Goal: Complete application form: Complete application form

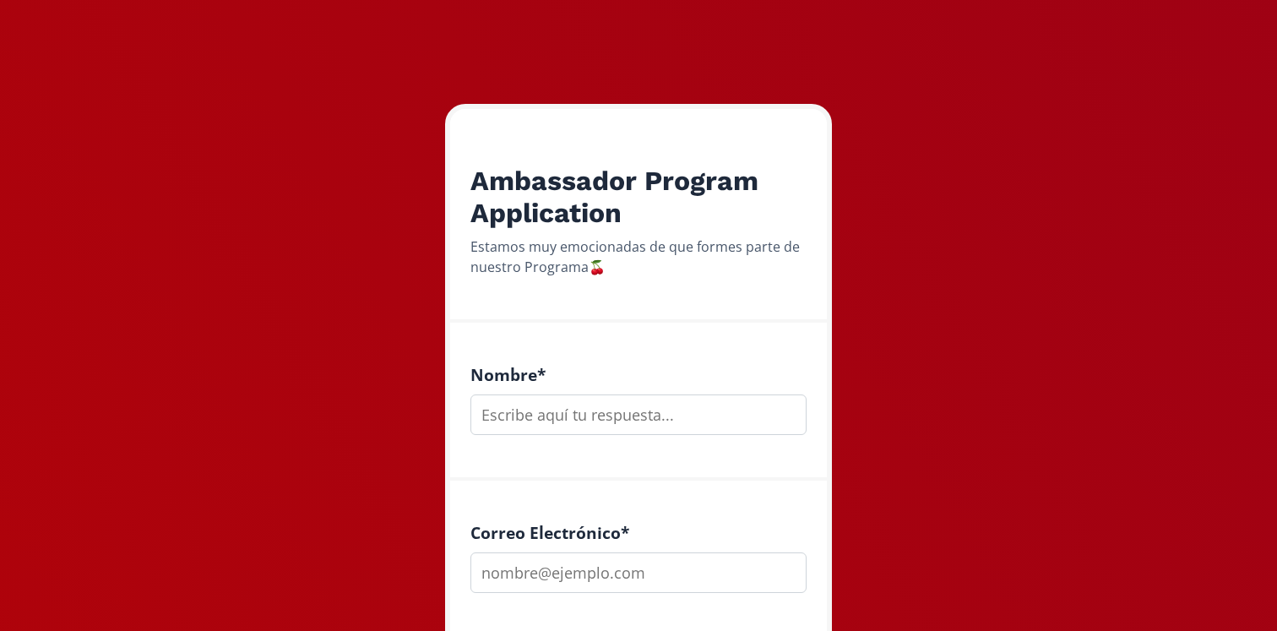
scroll to position [187, 0]
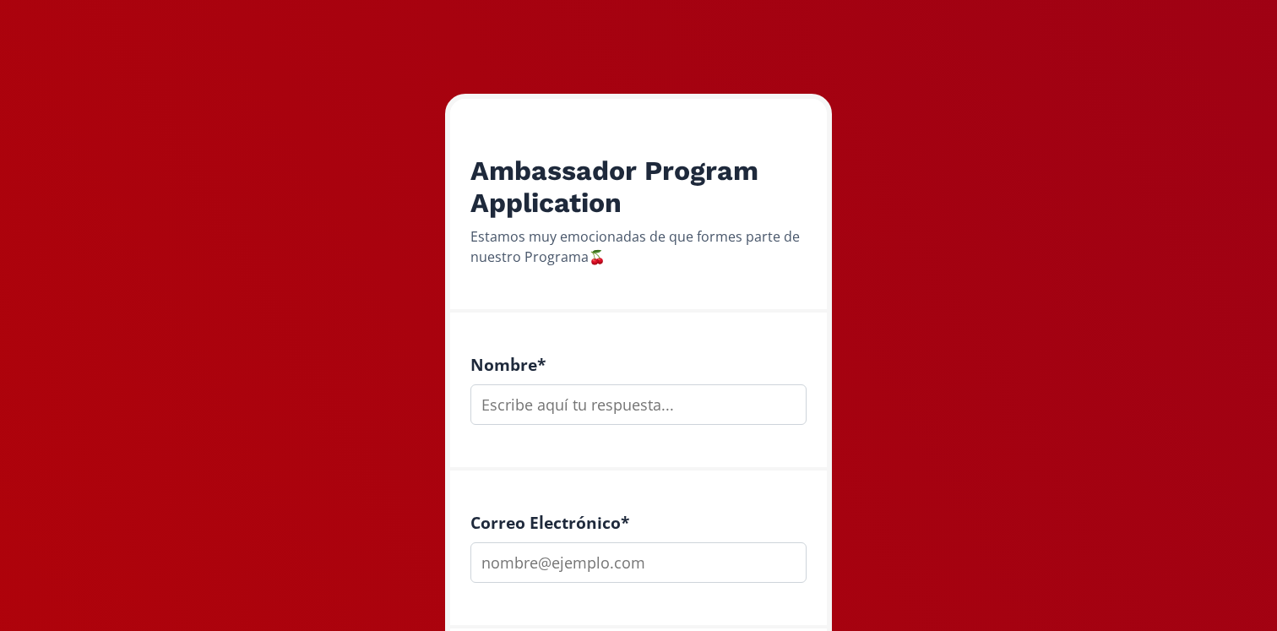
click at [587, 410] on input "text" at bounding box center [638, 404] width 336 height 41
type input "c"
type input "Ximena Topete"
click at [629, 562] on input "email" at bounding box center [638, 562] width 336 height 41
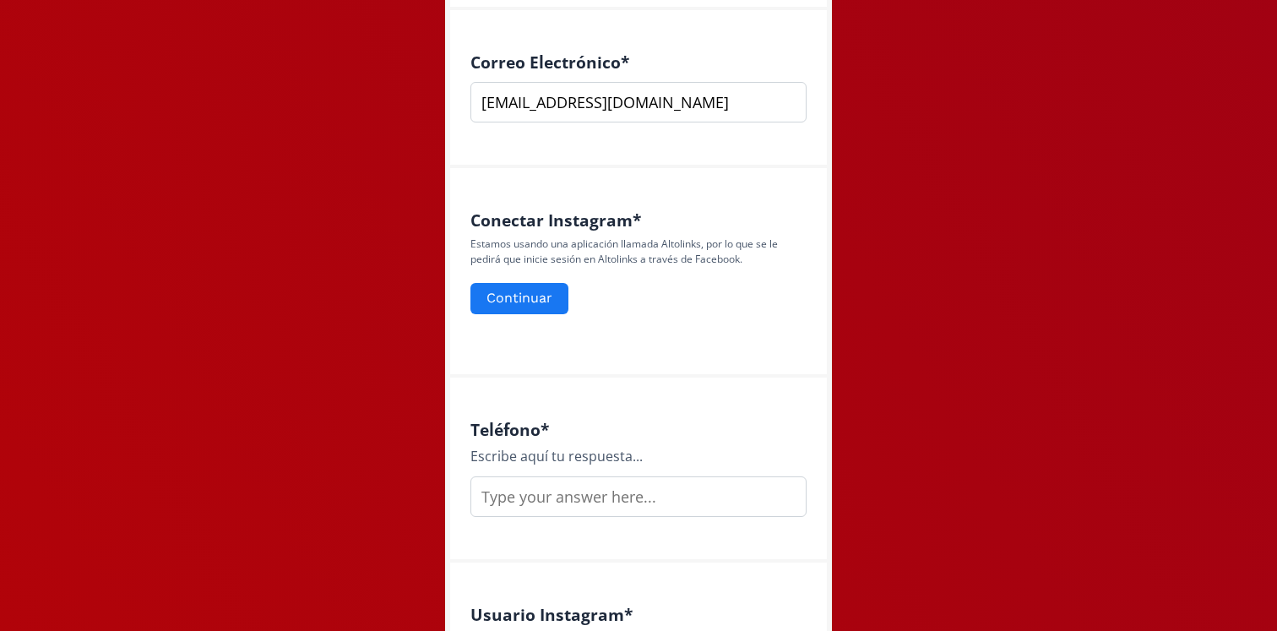
scroll to position [649, 0]
type input "[EMAIL_ADDRESS][DOMAIN_NAME]"
click at [569, 499] on input "text" at bounding box center [638, 495] width 336 height 41
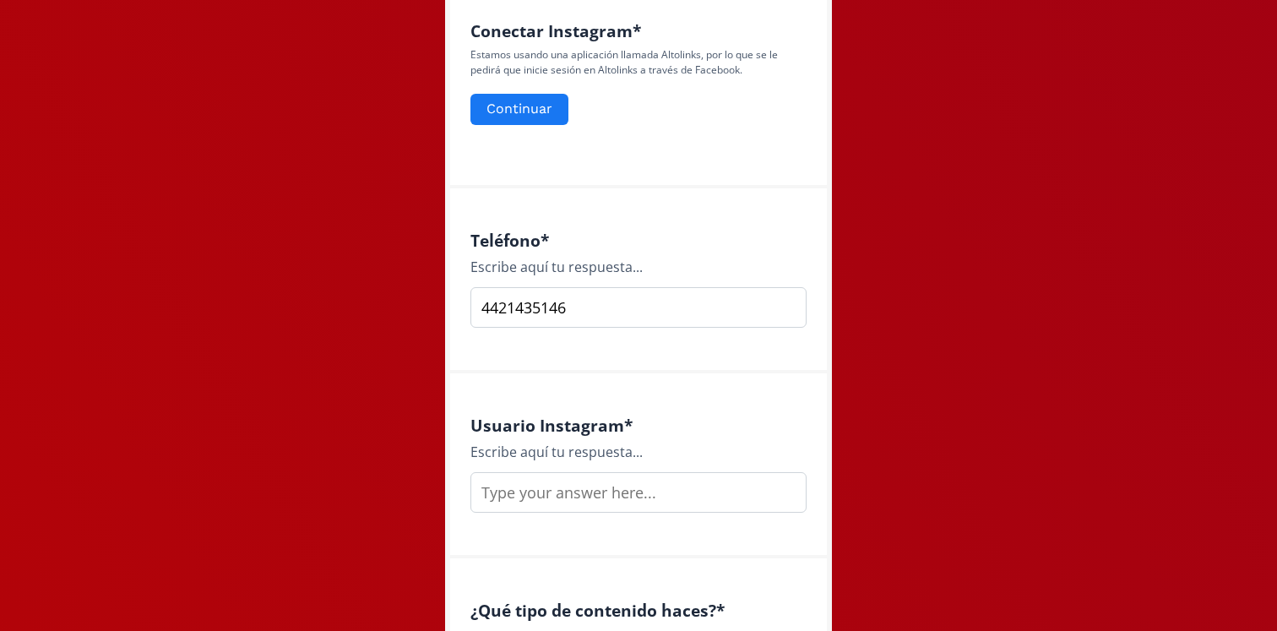
scroll to position [842, 0]
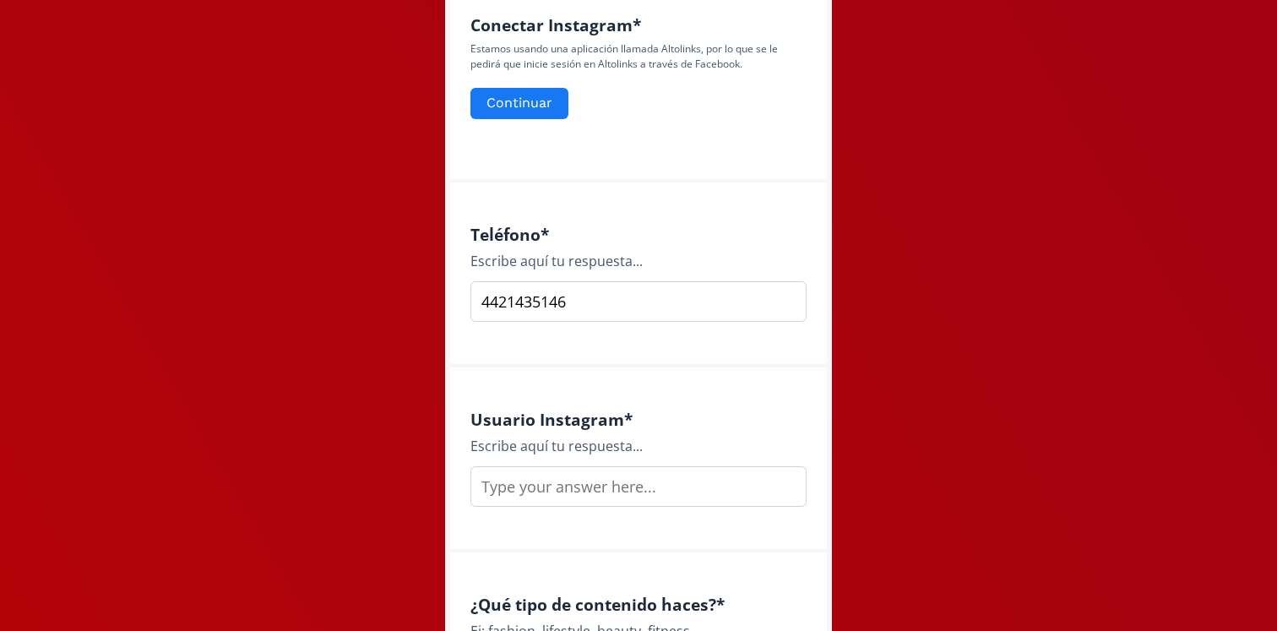
type input "4421435146"
click at [637, 498] on input "text" at bounding box center [638, 486] width 336 height 41
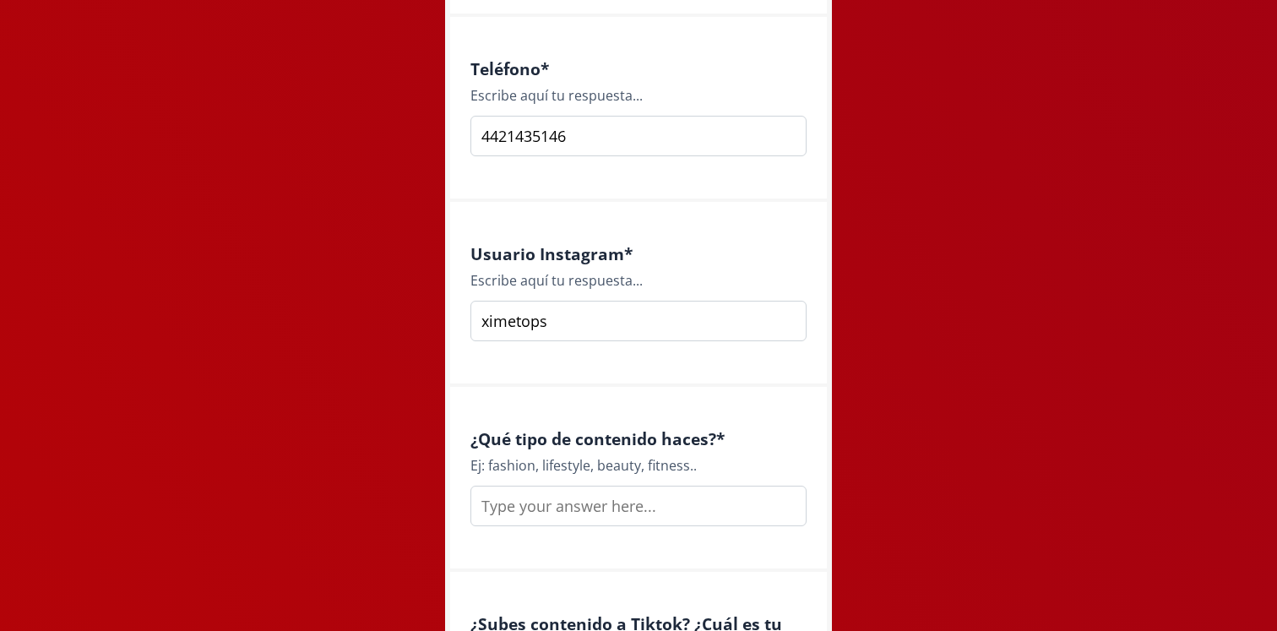
scroll to position [1028, 0]
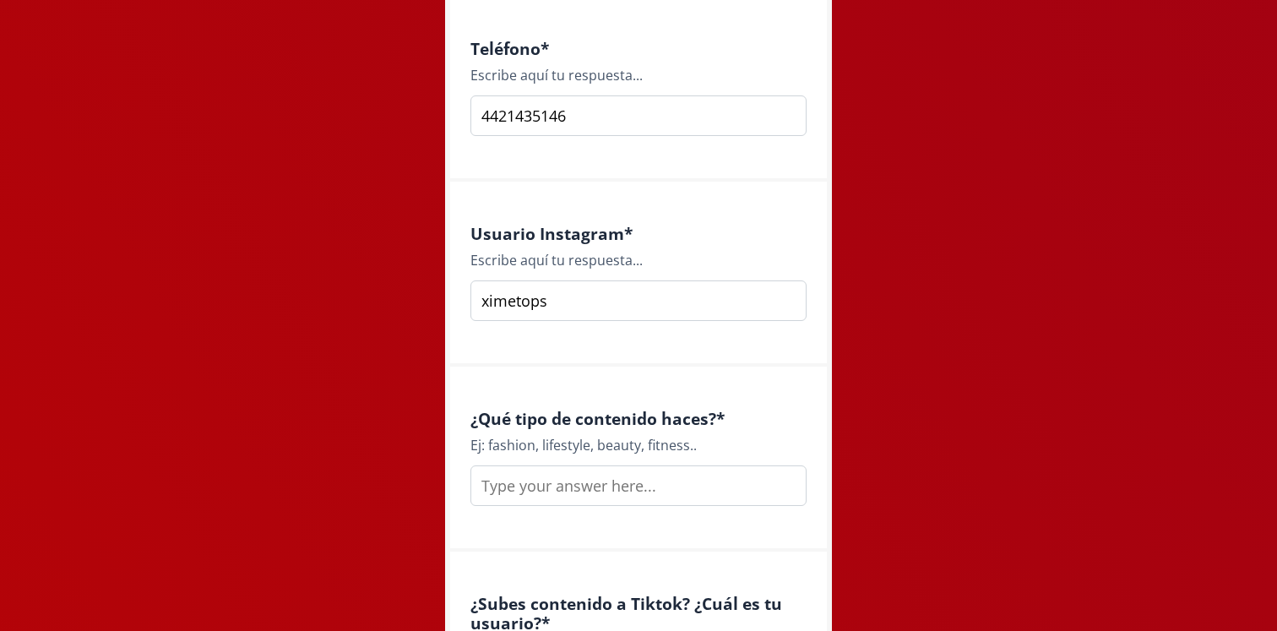
type input "ximetops"
click at [606, 495] on input "text" at bounding box center [638, 485] width 336 height 41
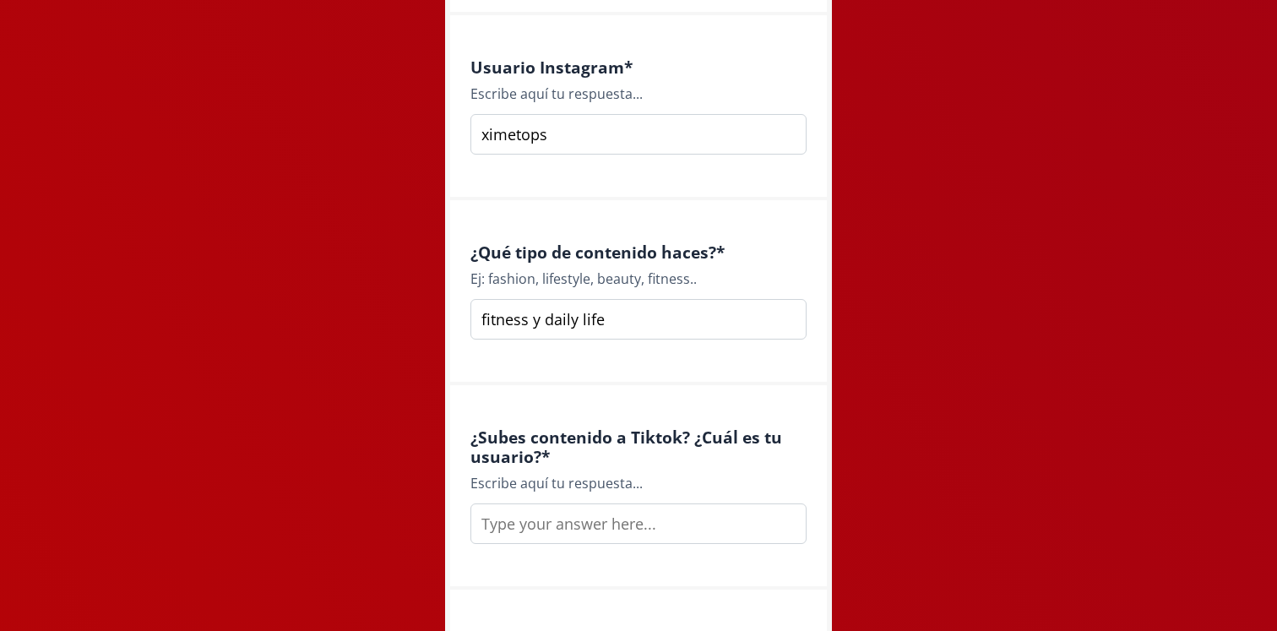
scroll to position [1239, 0]
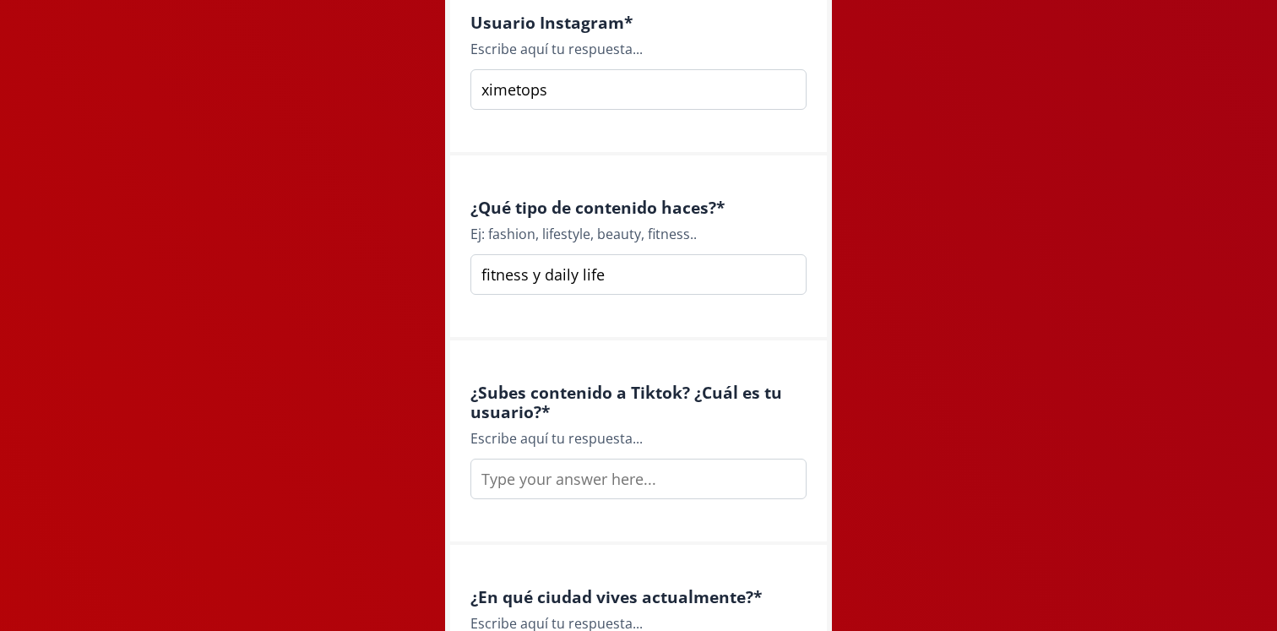
type input "fitness y daily life"
click at [601, 488] on input "text" at bounding box center [638, 479] width 336 height 41
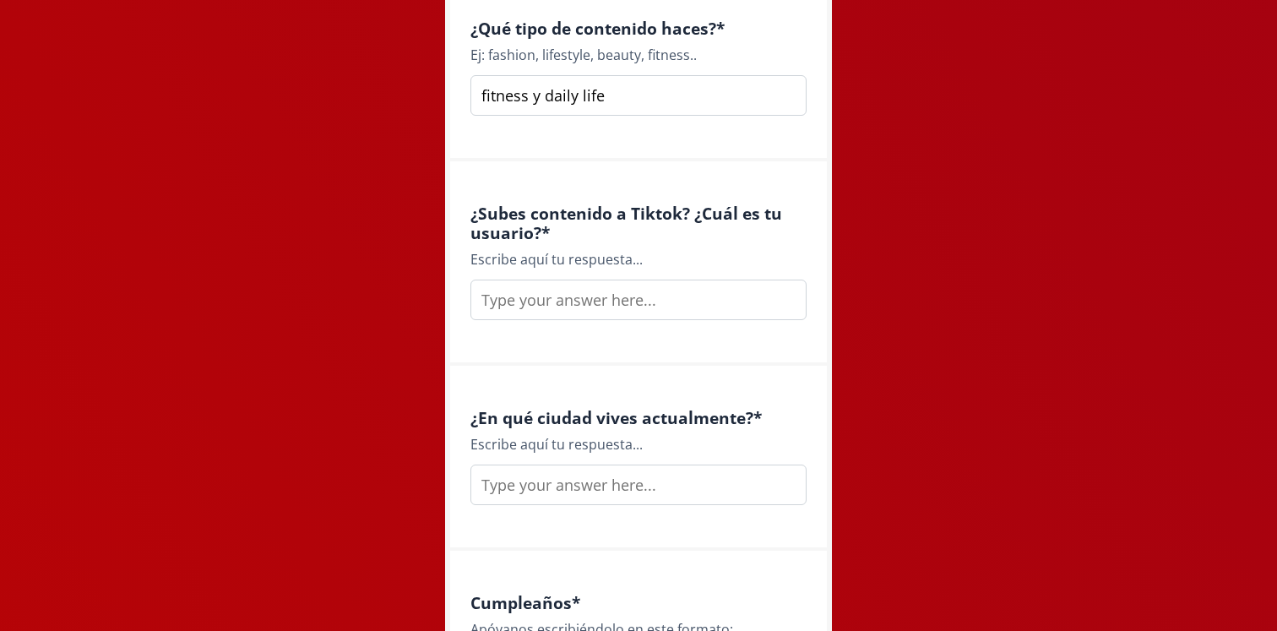
scroll to position [1423, 0]
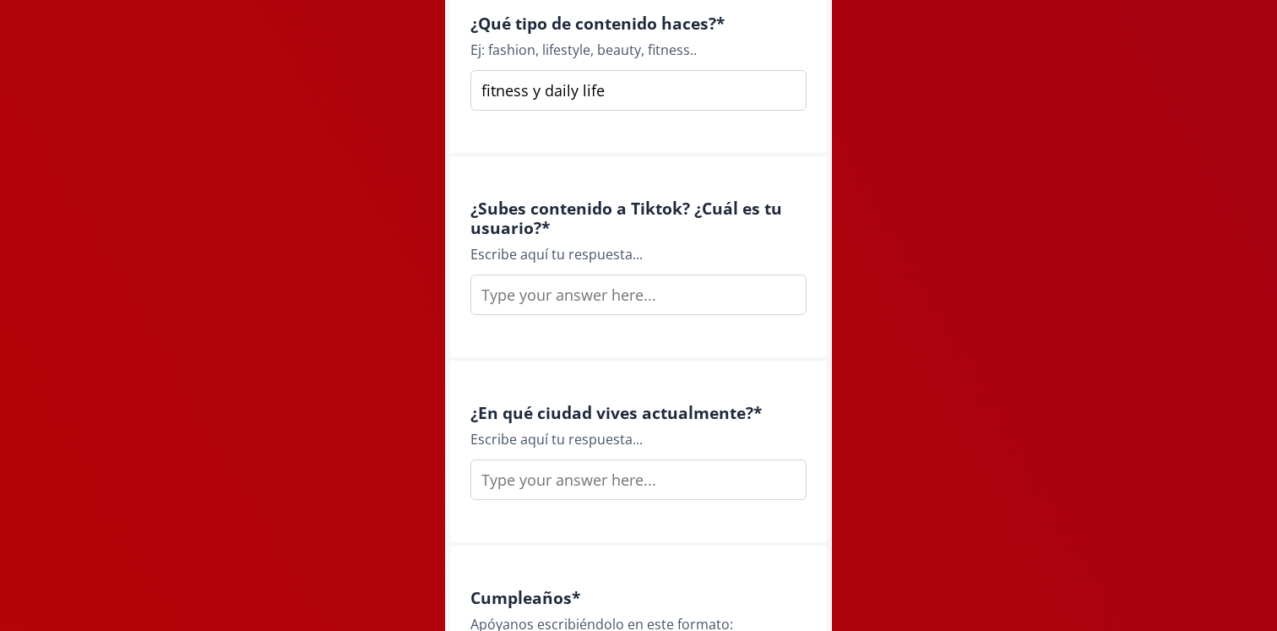
click at [583, 492] on input "text" at bounding box center [638, 479] width 336 height 41
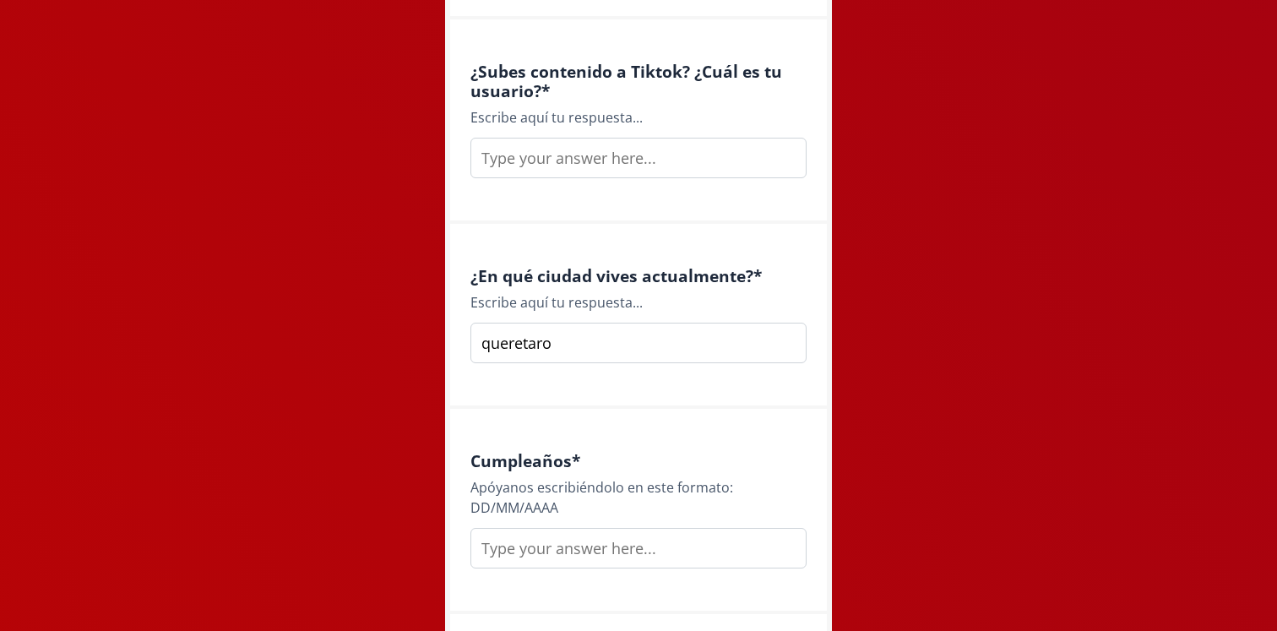
scroll to position [1570, 0]
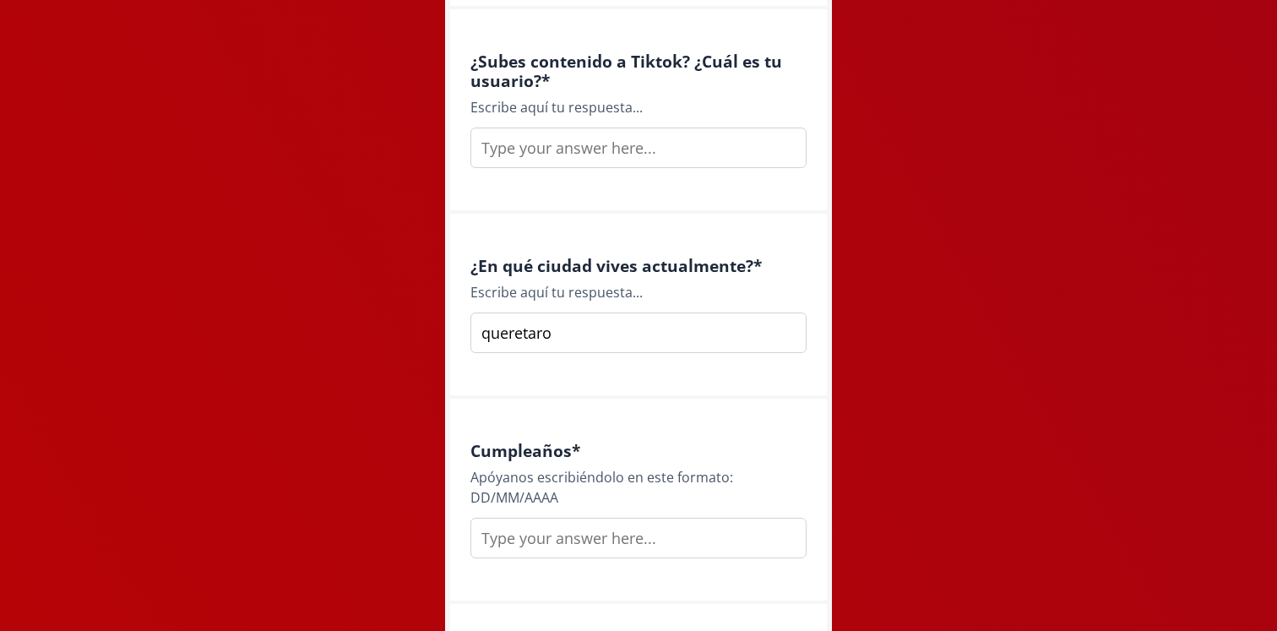
type input "queretaro"
click at [586, 553] on input "text" at bounding box center [638, 538] width 336 height 41
click at [481, 496] on div "Apóyanos escribiéndolo en este formato: DD/MM/AAAA" at bounding box center [638, 487] width 336 height 41
click at [510, 536] on input "text" at bounding box center [638, 538] width 336 height 41
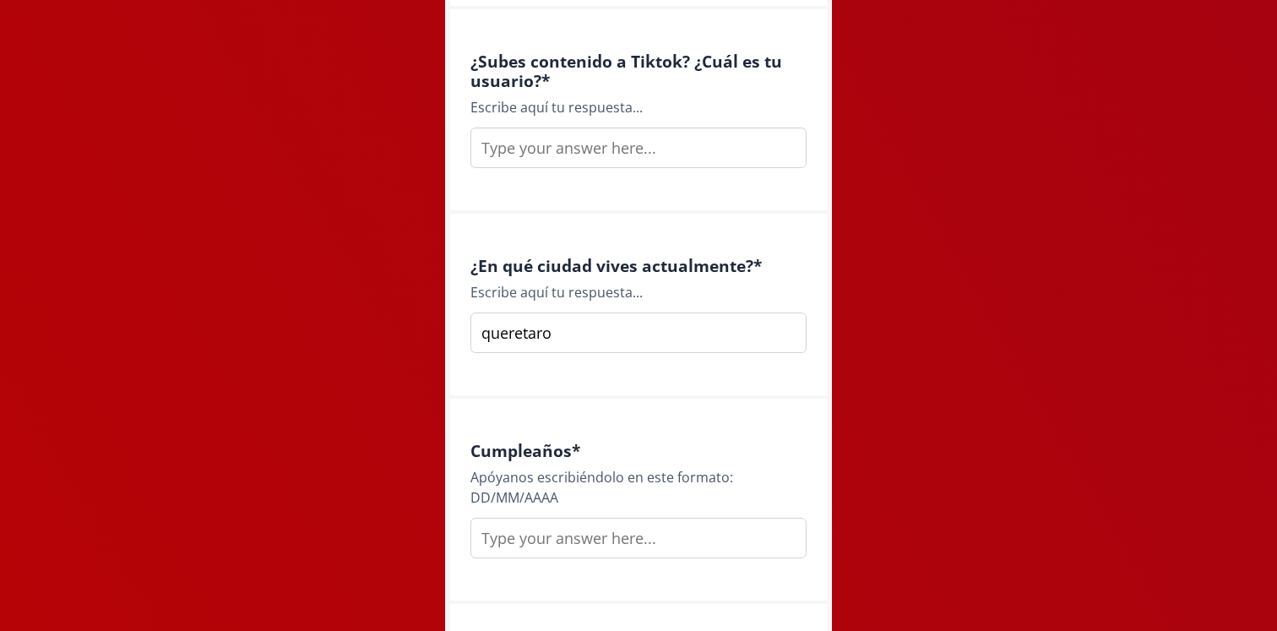
click at [481, 507] on div "Apóyanos escribiéndolo en este formato: DD/MM/AAAA" at bounding box center [638, 487] width 336 height 41
click at [506, 540] on input "text" at bounding box center [638, 538] width 336 height 41
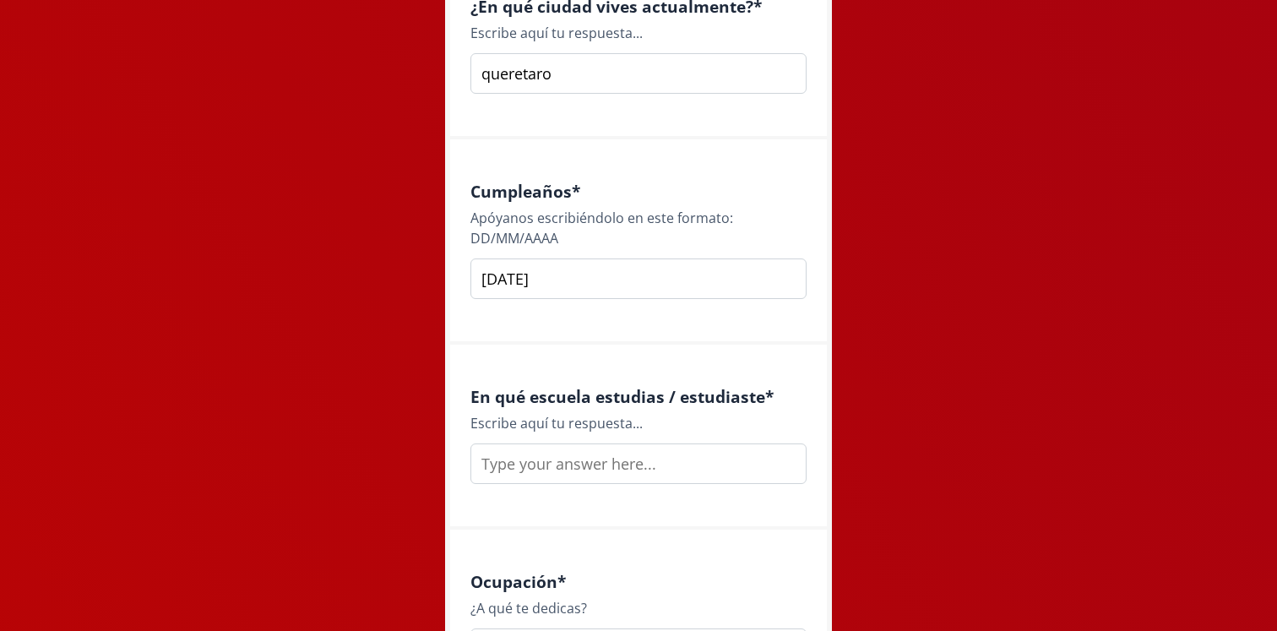
scroll to position [1895, 0]
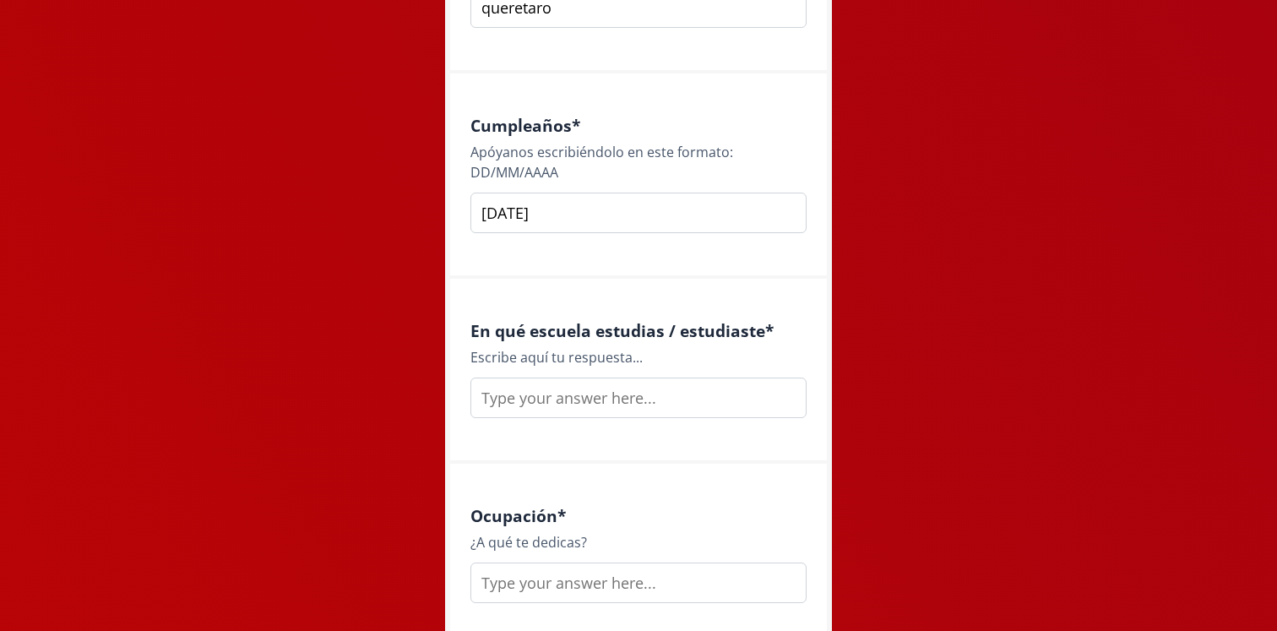
type input "[DATE]"
click at [554, 395] on input "text" at bounding box center [638, 397] width 336 height 41
click at [483, 398] on input "anahuac" at bounding box center [638, 397] width 336 height 41
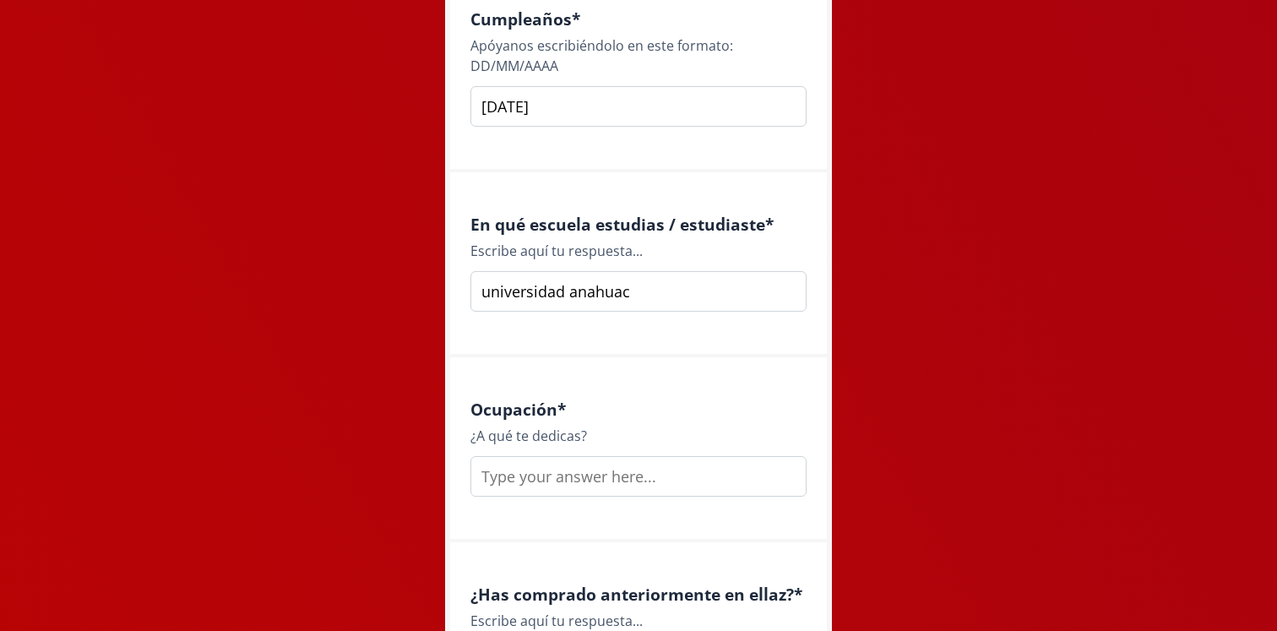
scroll to position [2040, 0]
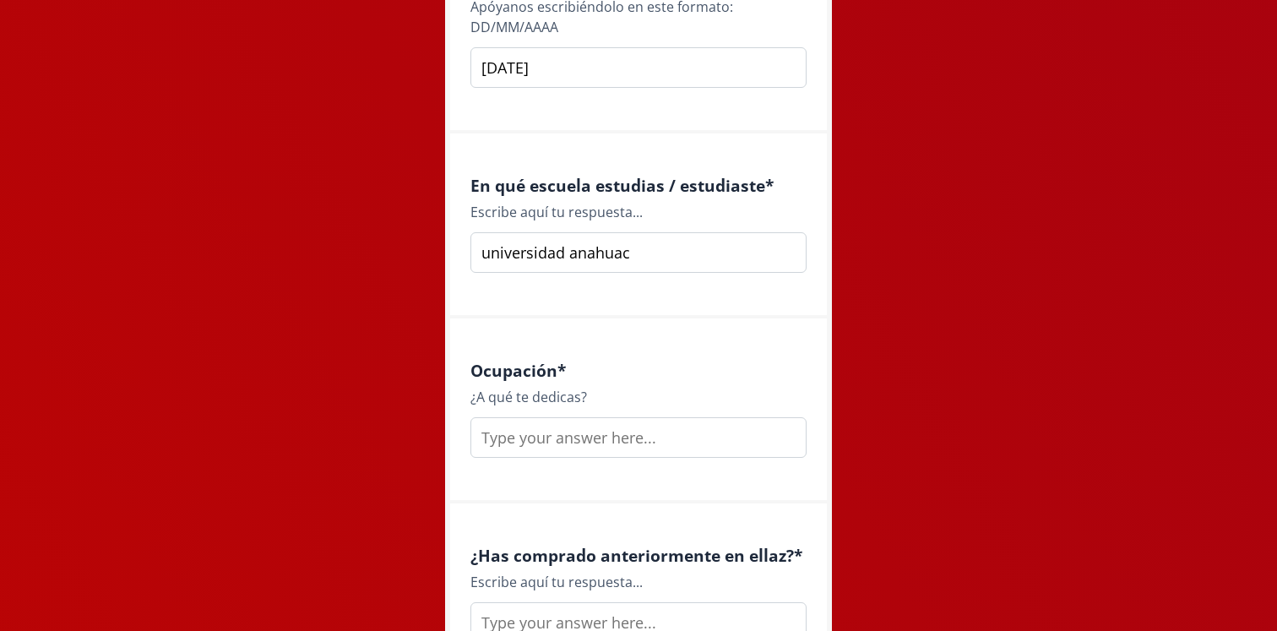
type input "universidad anahuac"
click at [533, 436] on input "text" at bounding box center [638, 437] width 336 height 41
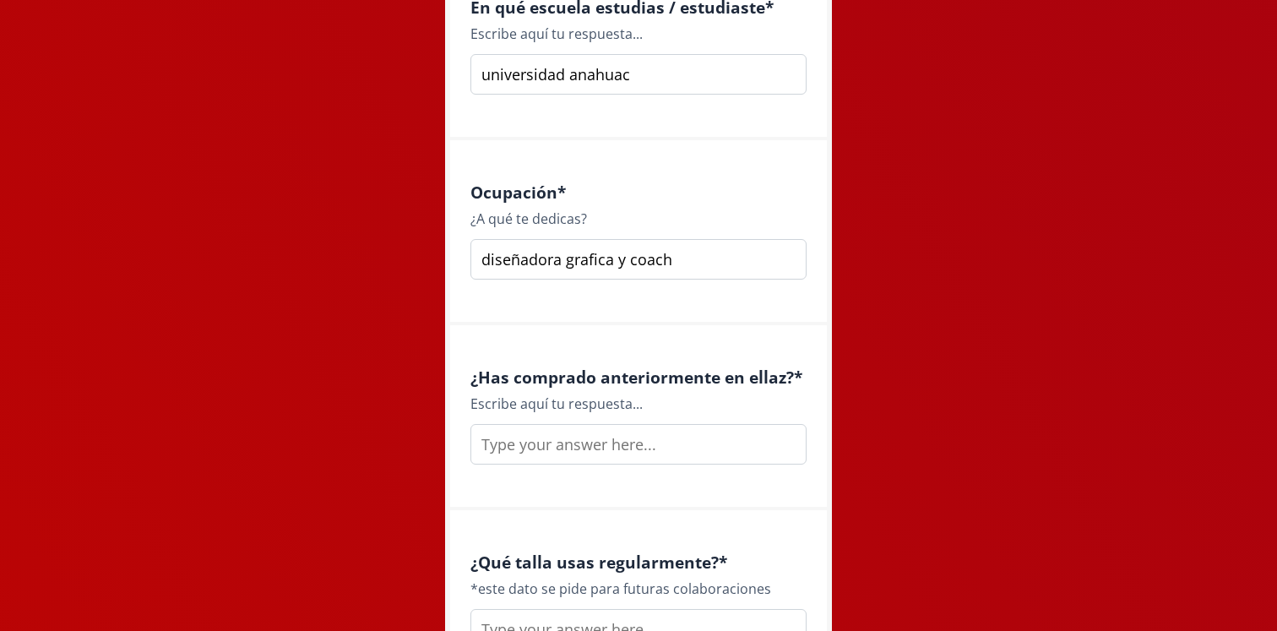
scroll to position [2224, 0]
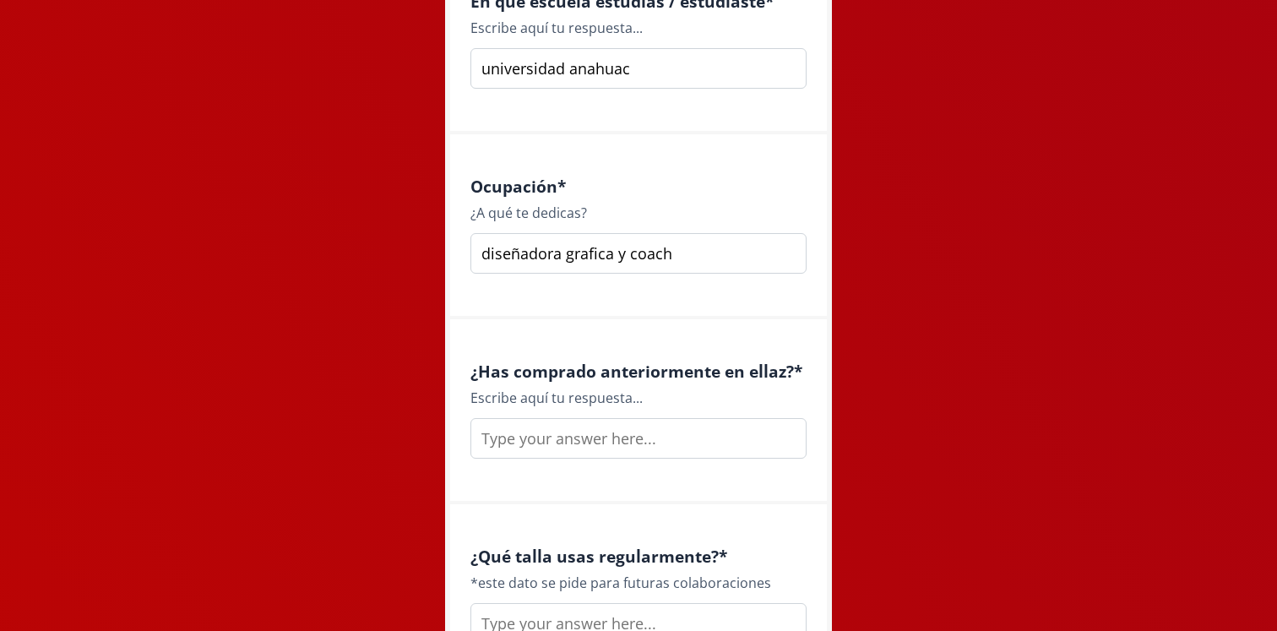
type input "diseñadora grafica y coach"
click at [577, 434] on input "text" at bounding box center [638, 438] width 336 height 41
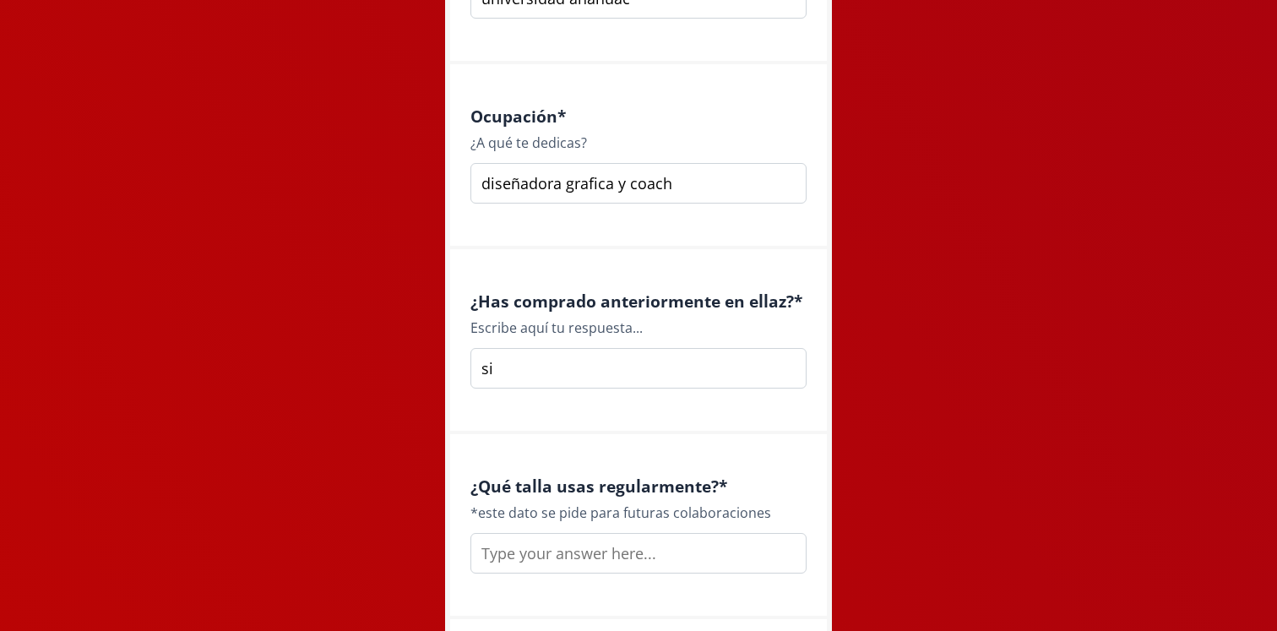
scroll to position [2309, 0]
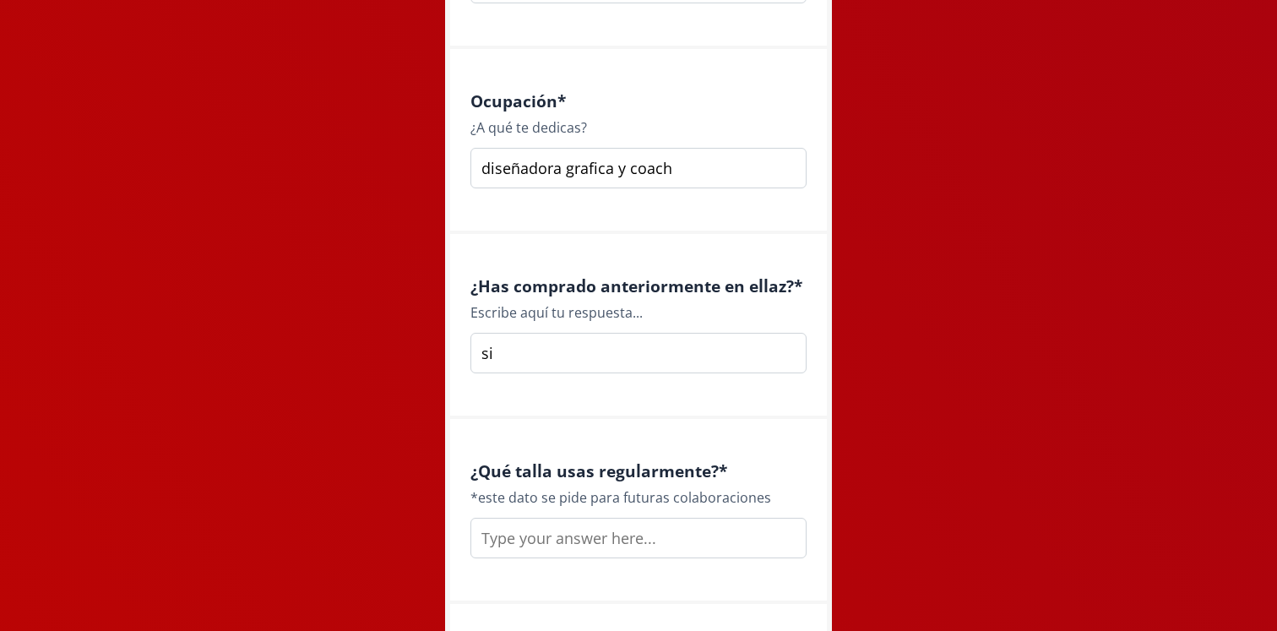
type input "si"
click at [592, 545] on input "text" at bounding box center [638, 538] width 336 height 41
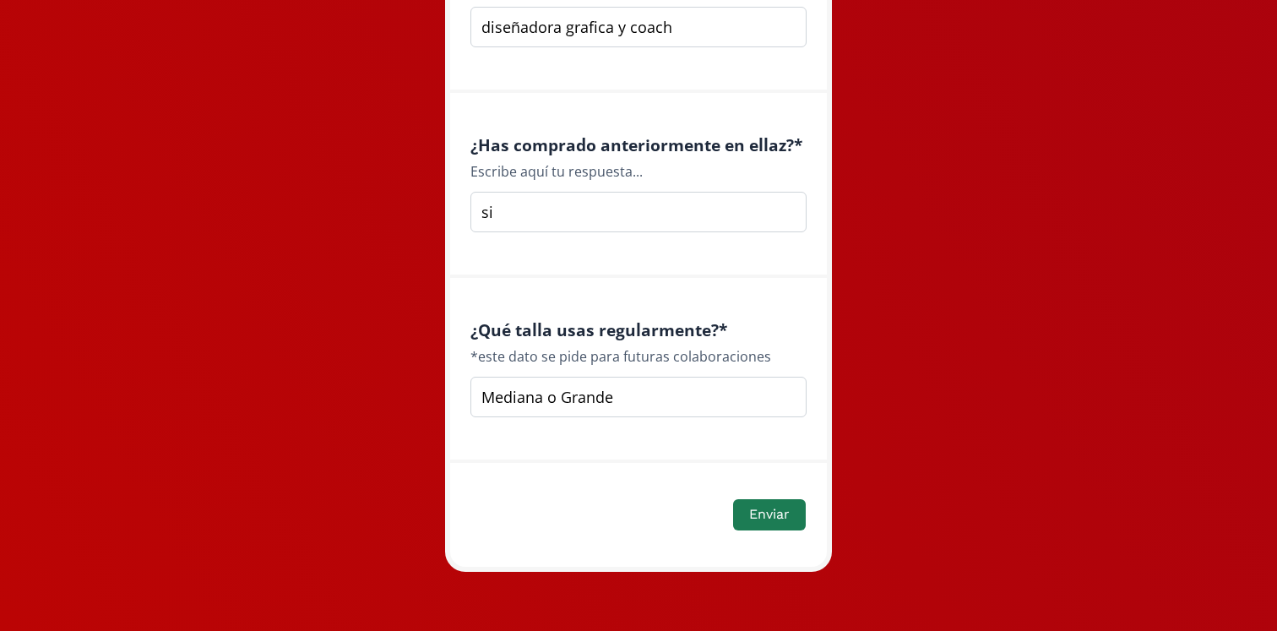
type input "Mediana o Grande"
click at [729, 527] on div "Enviar" at bounding box center [638, 515] width 334 height 36
click at [746, 518] on button "Enviar" at bounding box center [769, 515] width 78 height 36
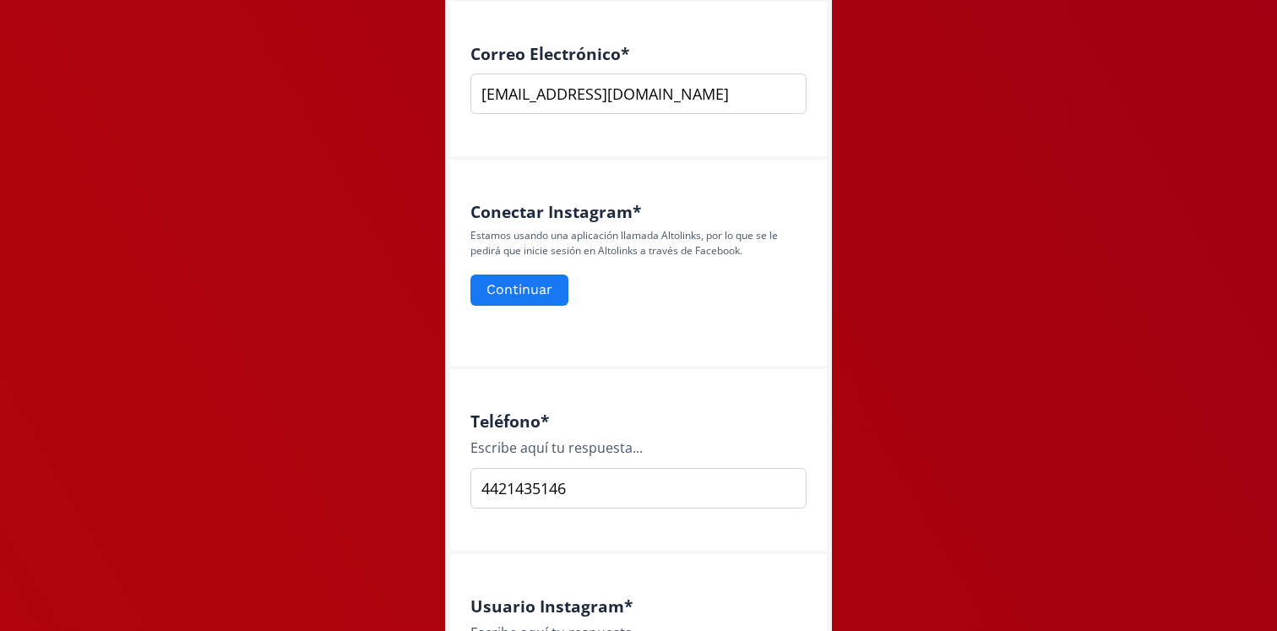
scroll to position [651, 0]
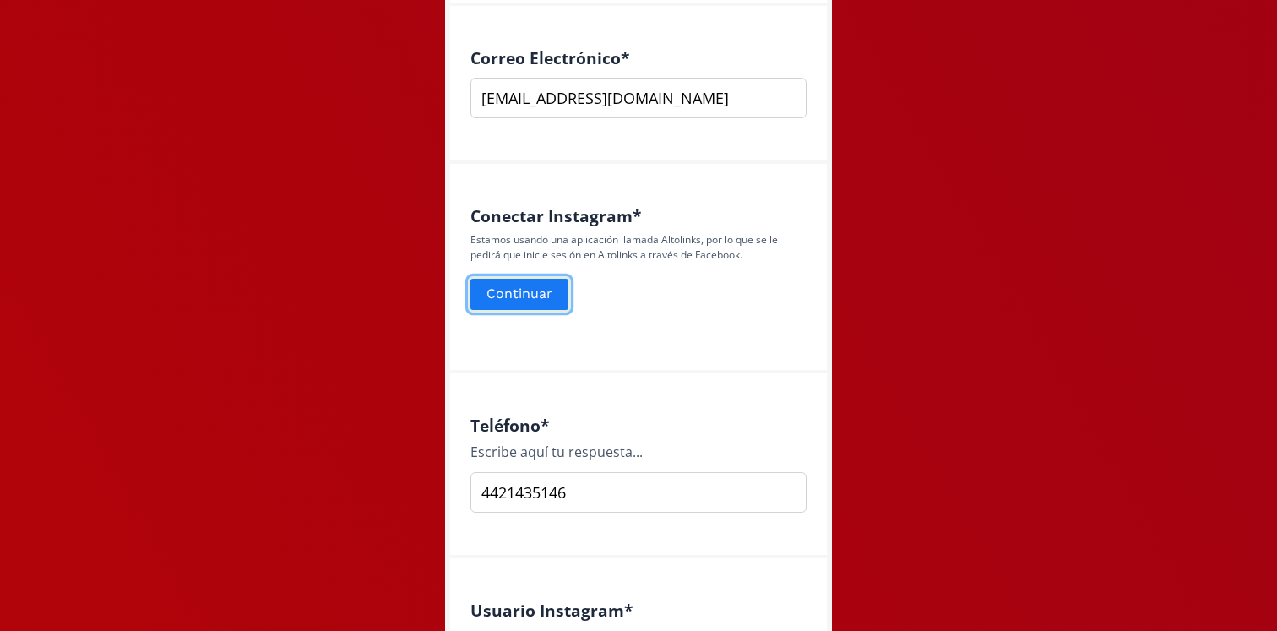
click at [534, 301] on button "Continuar" at bounding box center [519, 294] width 103 height 36
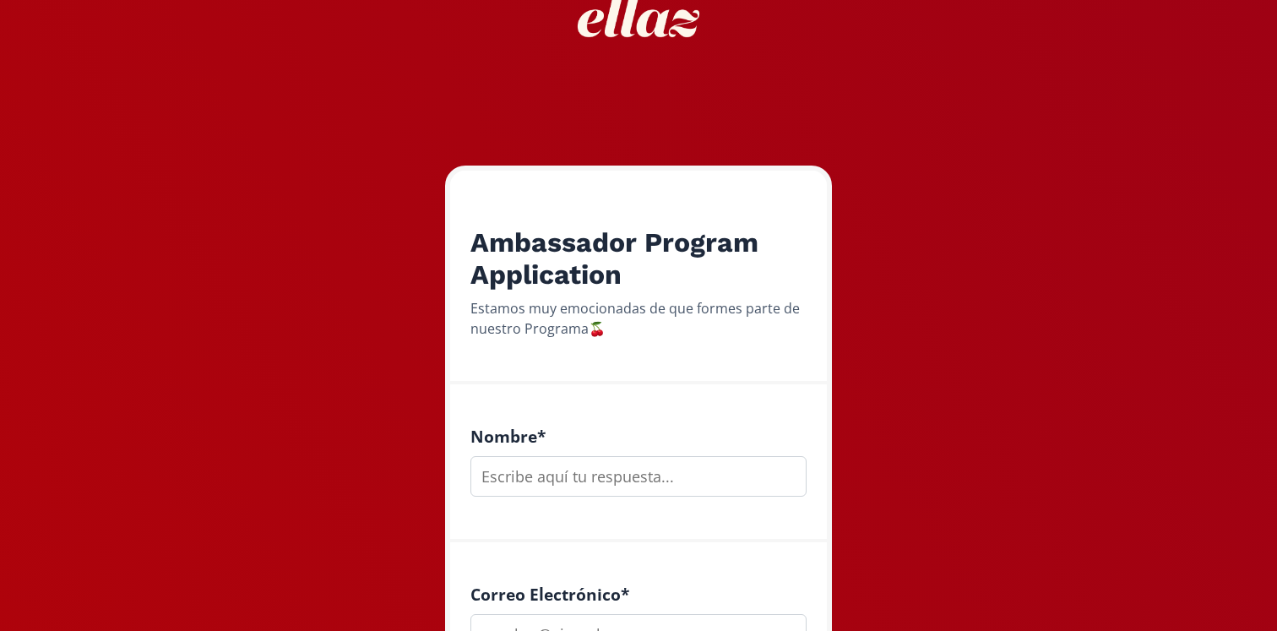
scroll to position [149, 0]
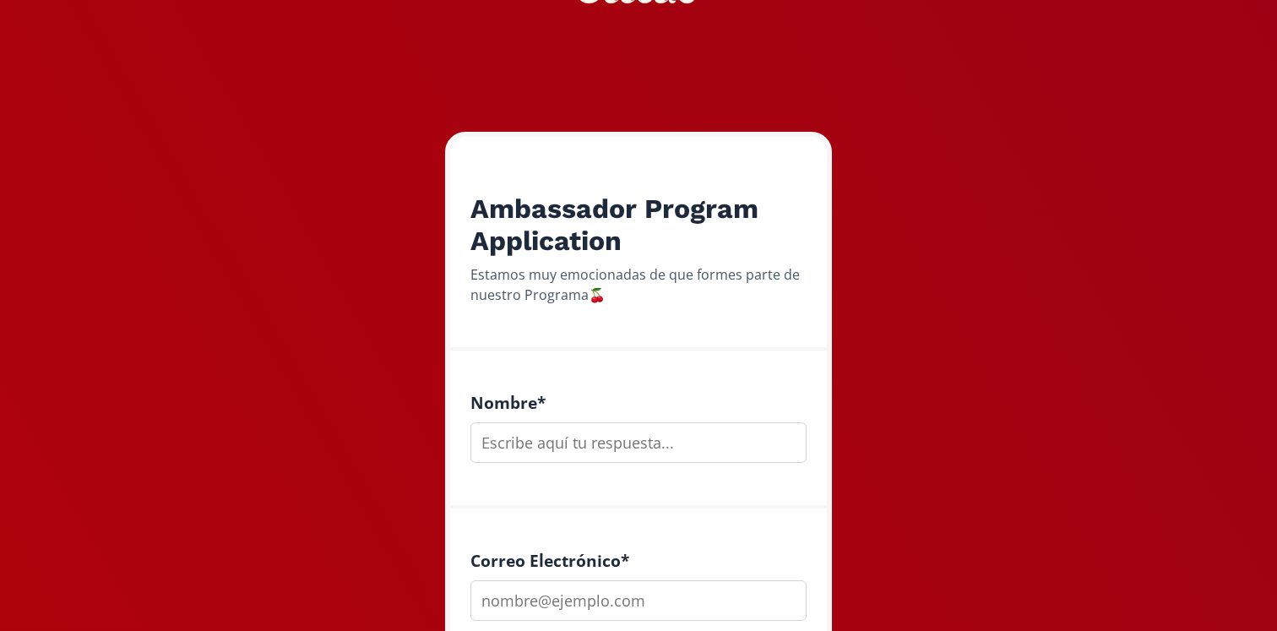
click at [578, 452] on input "text" at bounding box center [638, 442] width 336 height 41
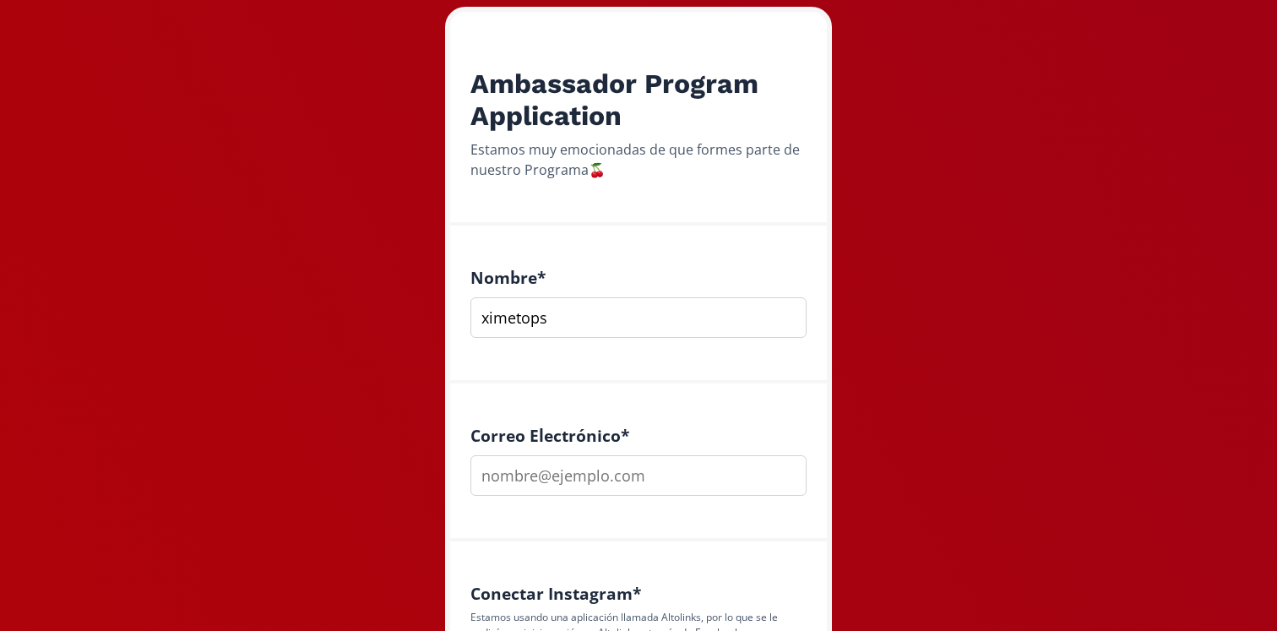
scroll to position [309, 0]
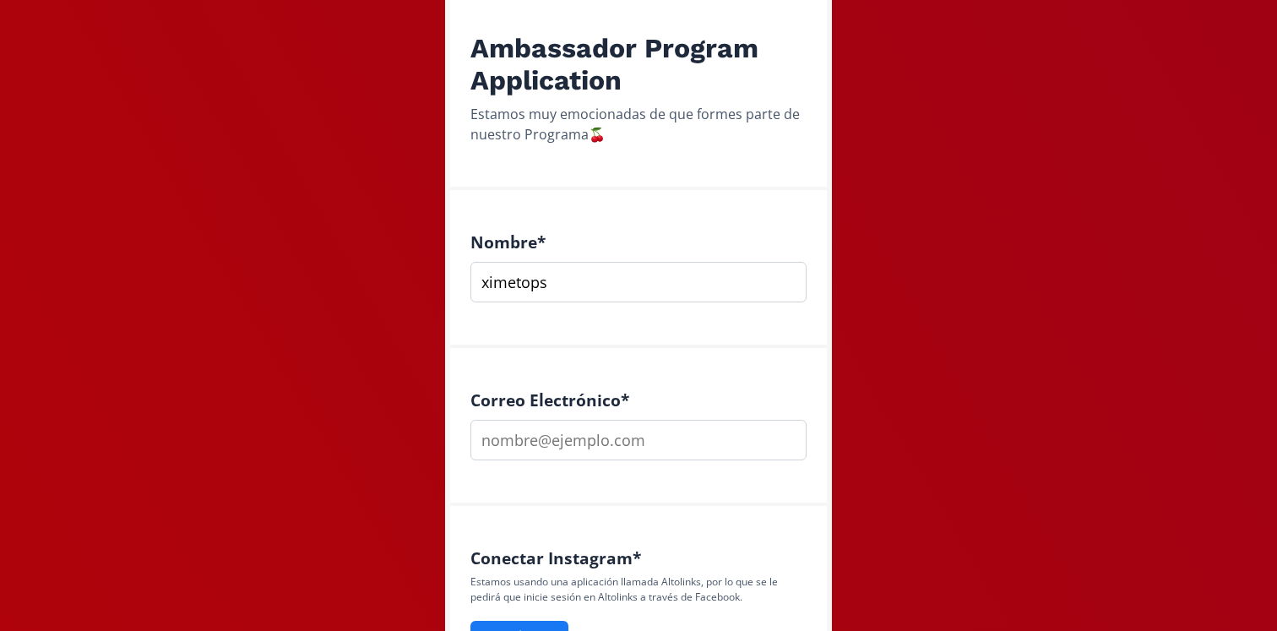
type input "ximetops"
click at [552, 438] on input "email" at bounding box center [638, 440] width 336 height 41
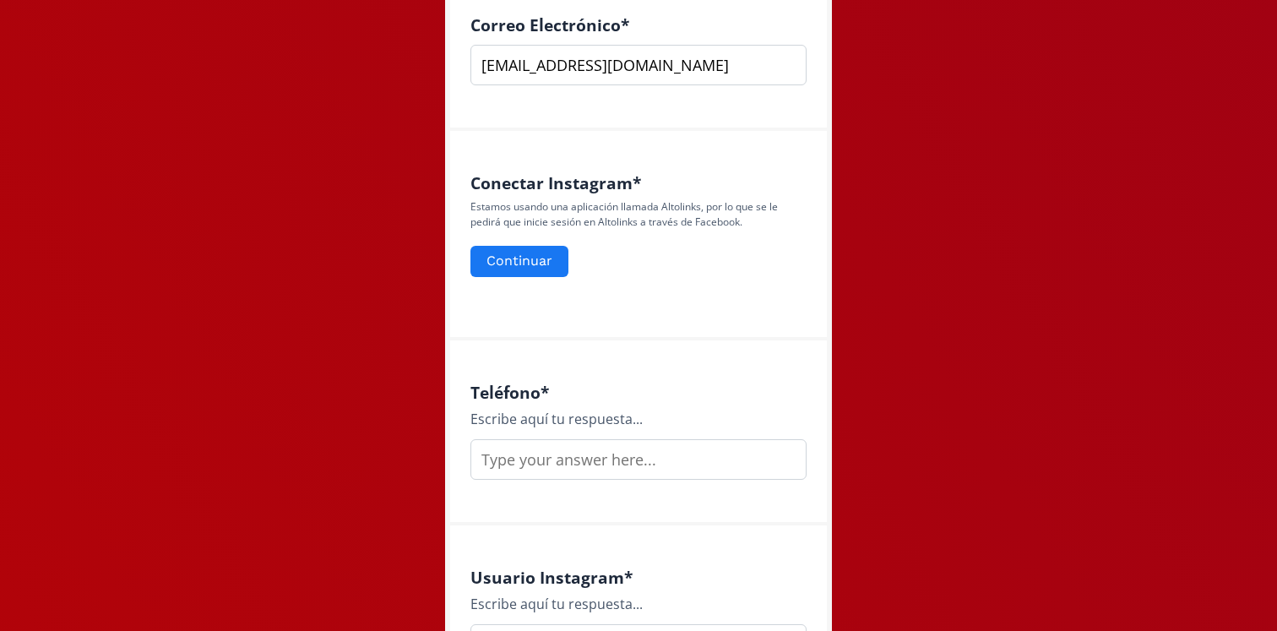
scroll to position [690, 0]
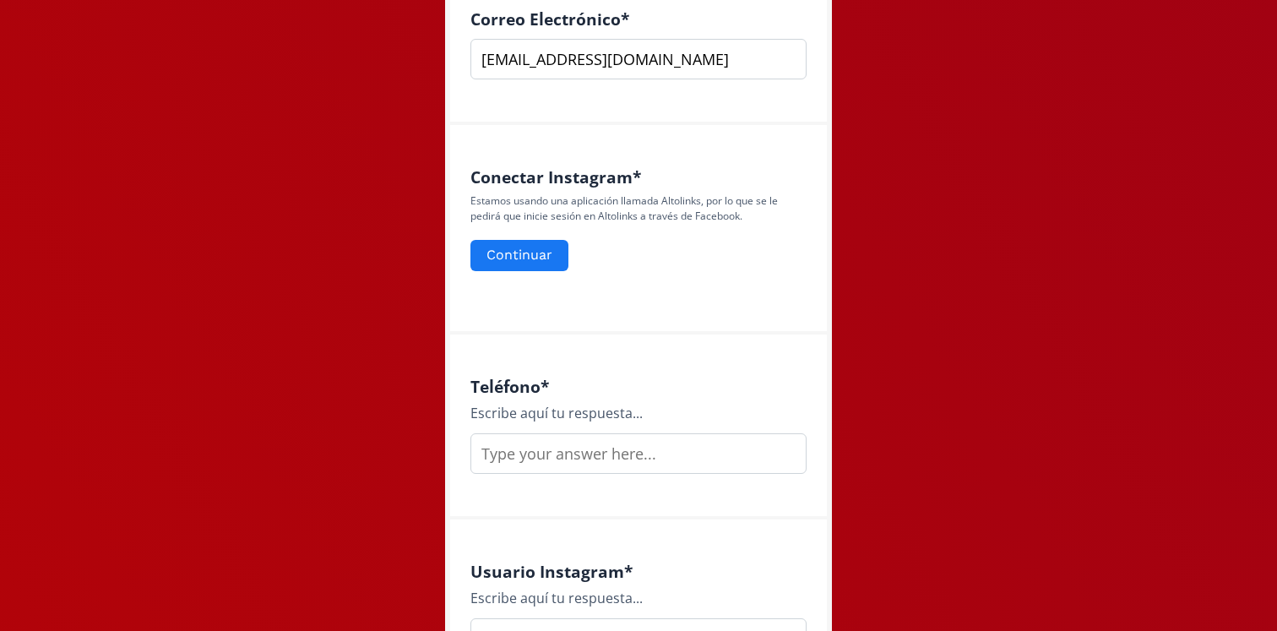
type input "[EMAIL_ADDRESS][DOMAIN_NAME]"
click at [544, 460] on input "text" at bounding box center [638, 453] width 336 height 41
type input "2"
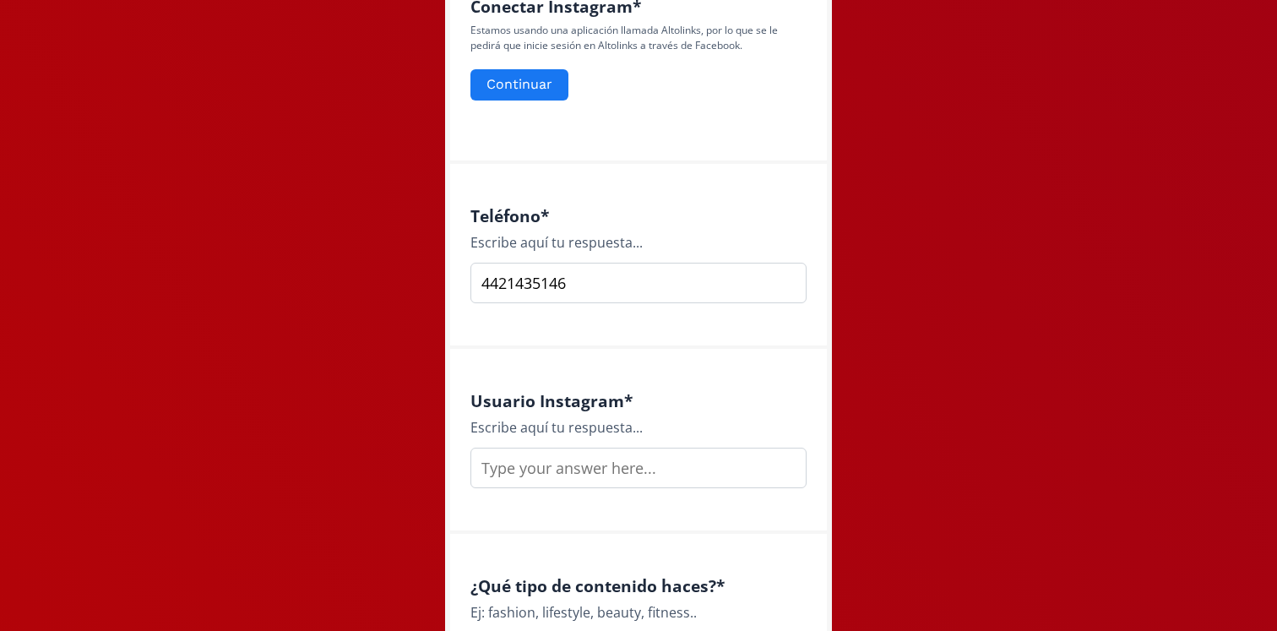
scroll to position [881, 0]
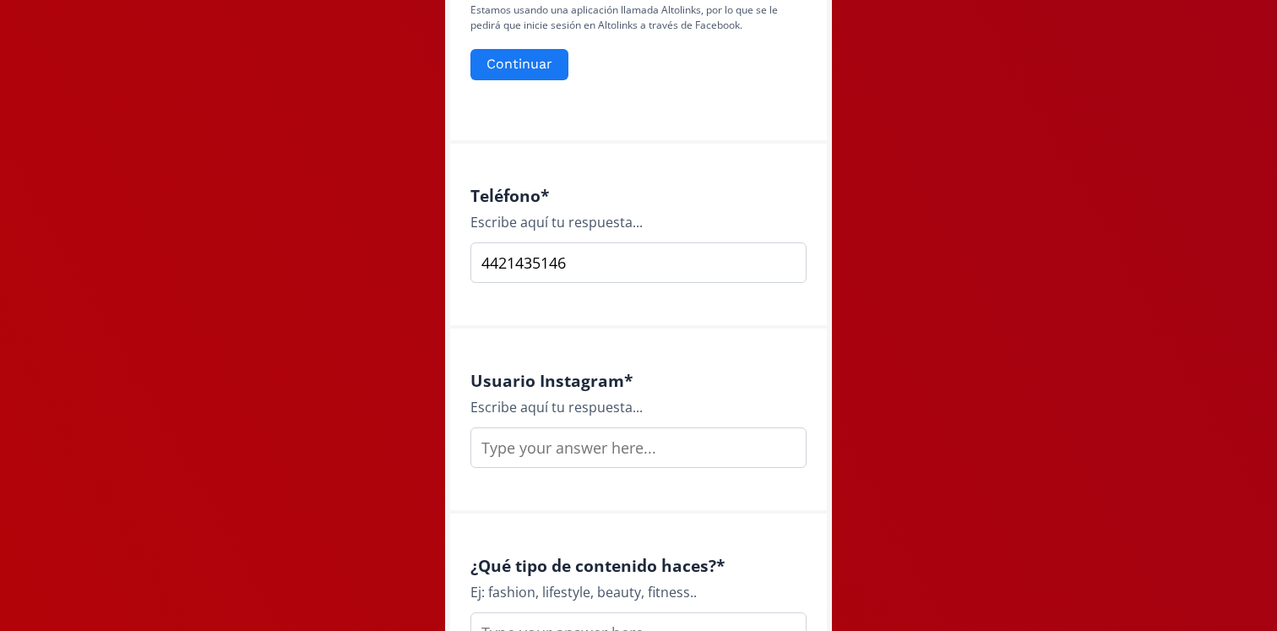
type input "4421435146"
click at [514, 439] on input "text" at bounding box center [638, 447] width 336 height 41
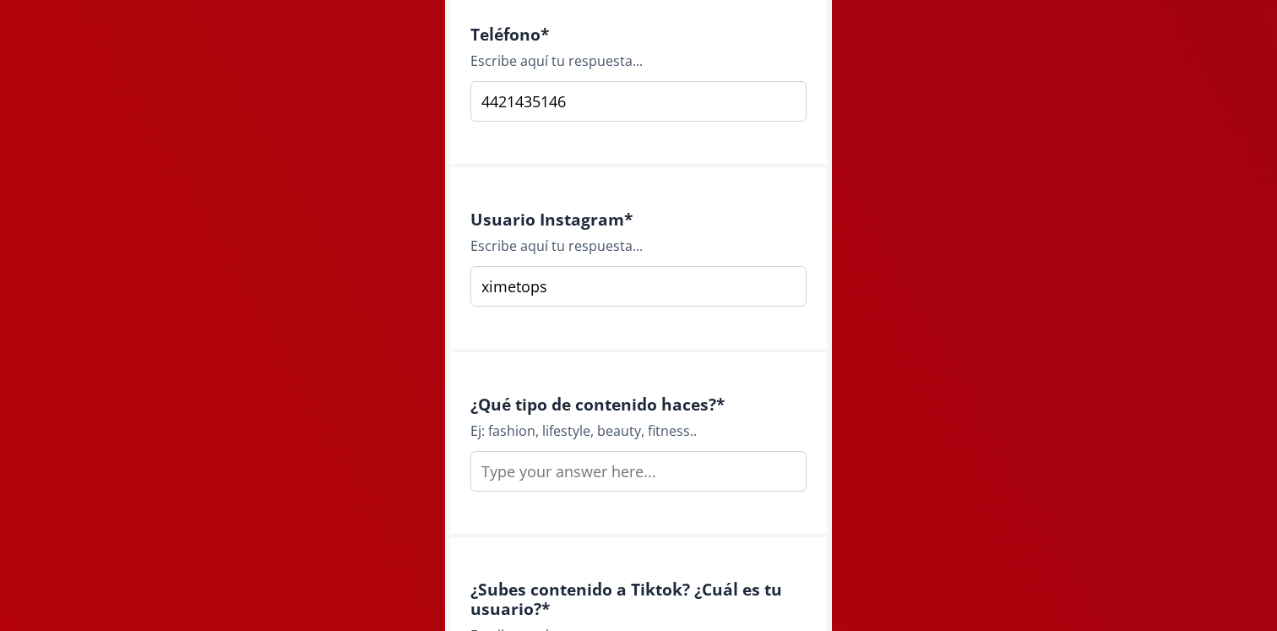
scroll to position [1070, 0]
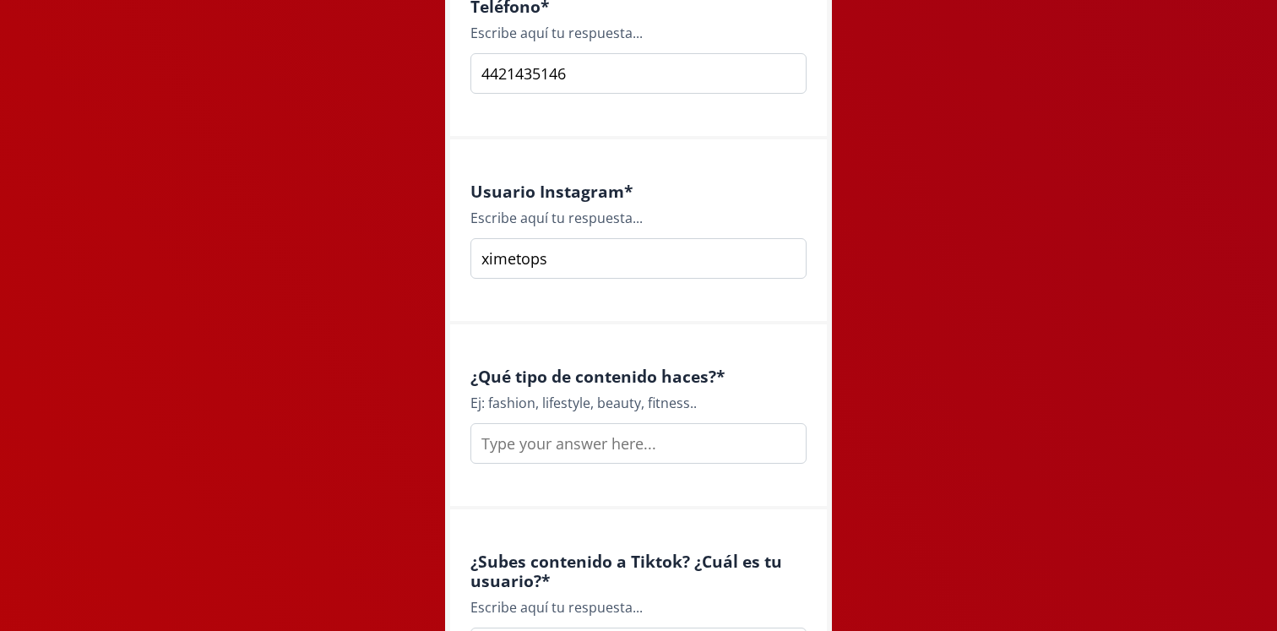
type input "ximetops"
click at [543, 457] on input "text" at bounding box center [638, 443] width 336 height 41
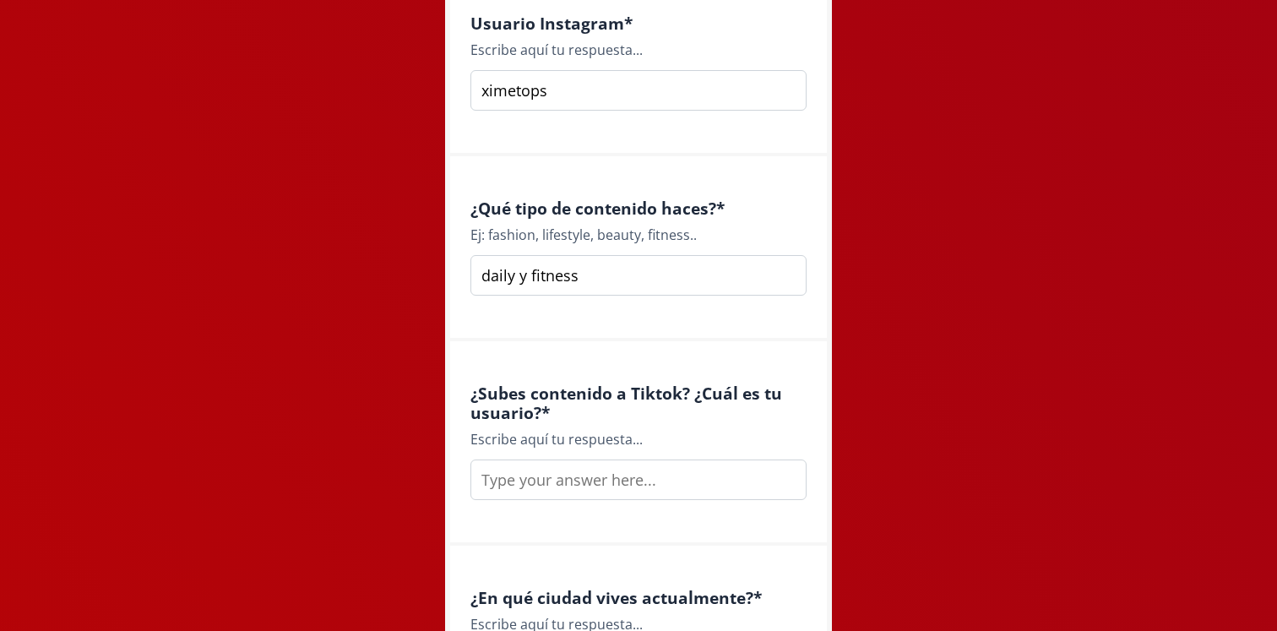
scroll to position [1284, 0]
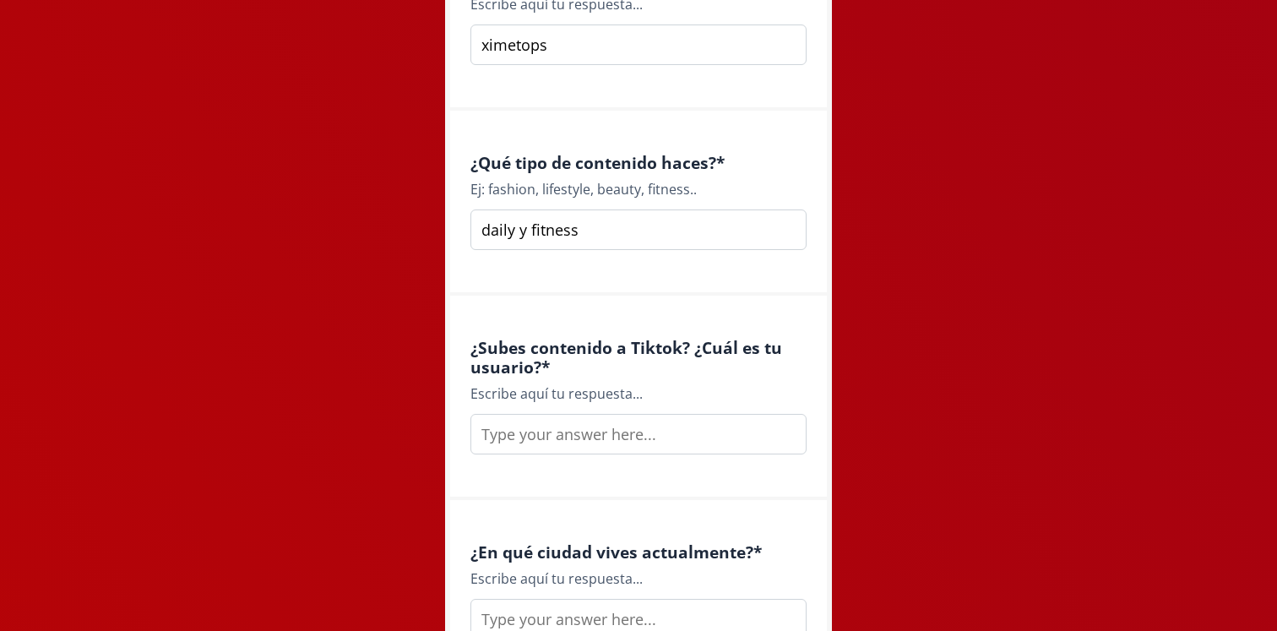
type input "daily y fitness"
click at [556, 441] on input "text" at bounding box center [638, 434] width 336 height 41
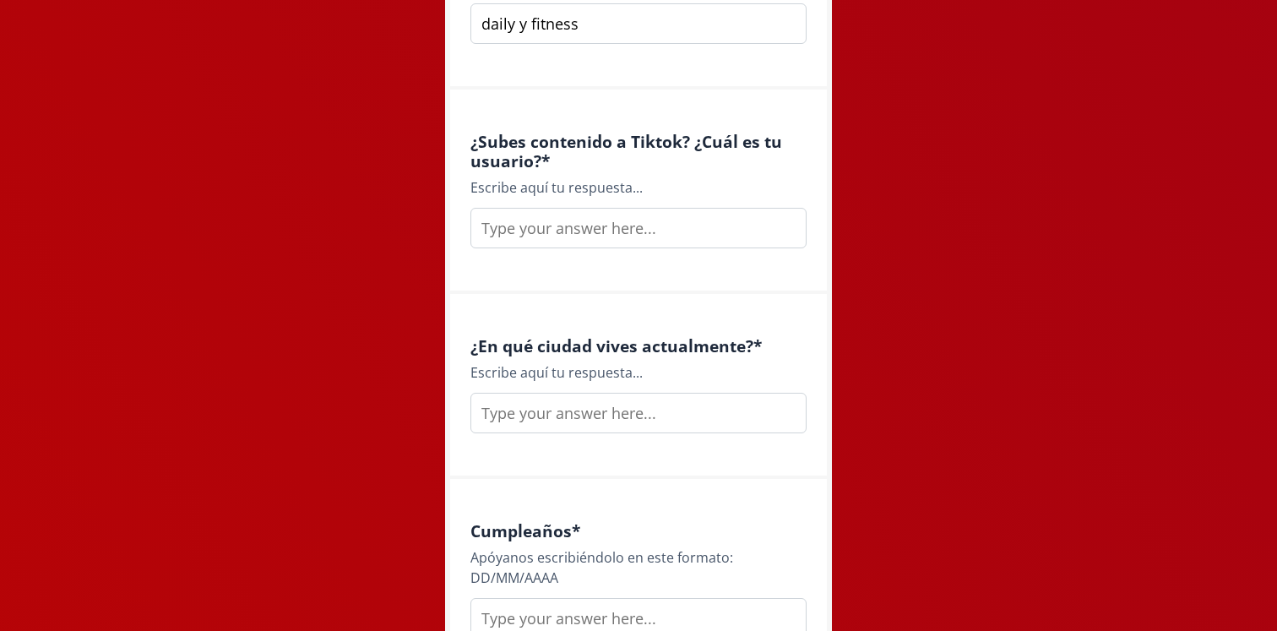
scroll to position [1488, 0]
click at [544, 406] on input "text" at bounding box center [638, 414] width 336 height 41
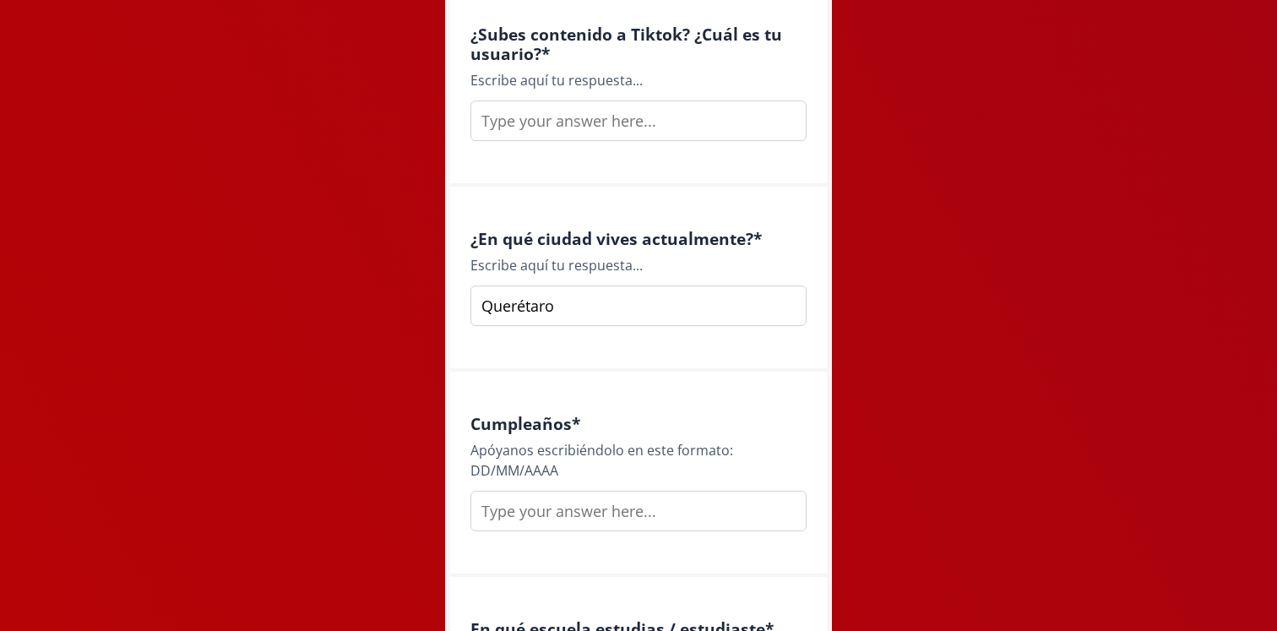
scroll to position [1647, 0]
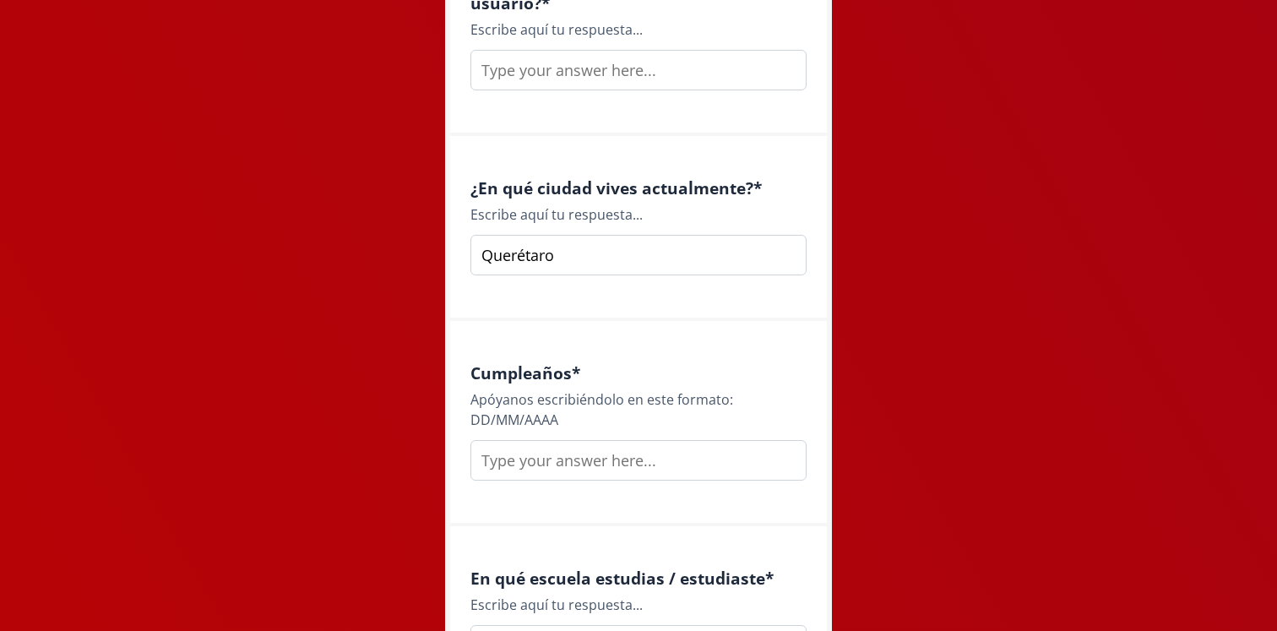
type input "Querétaro"
click at [558, 477] on input "text" at bounding box center [638, 460] width 336 height 41
click at [558, 463] on input "text" at bounding box center [638, 460] width 336 height 41
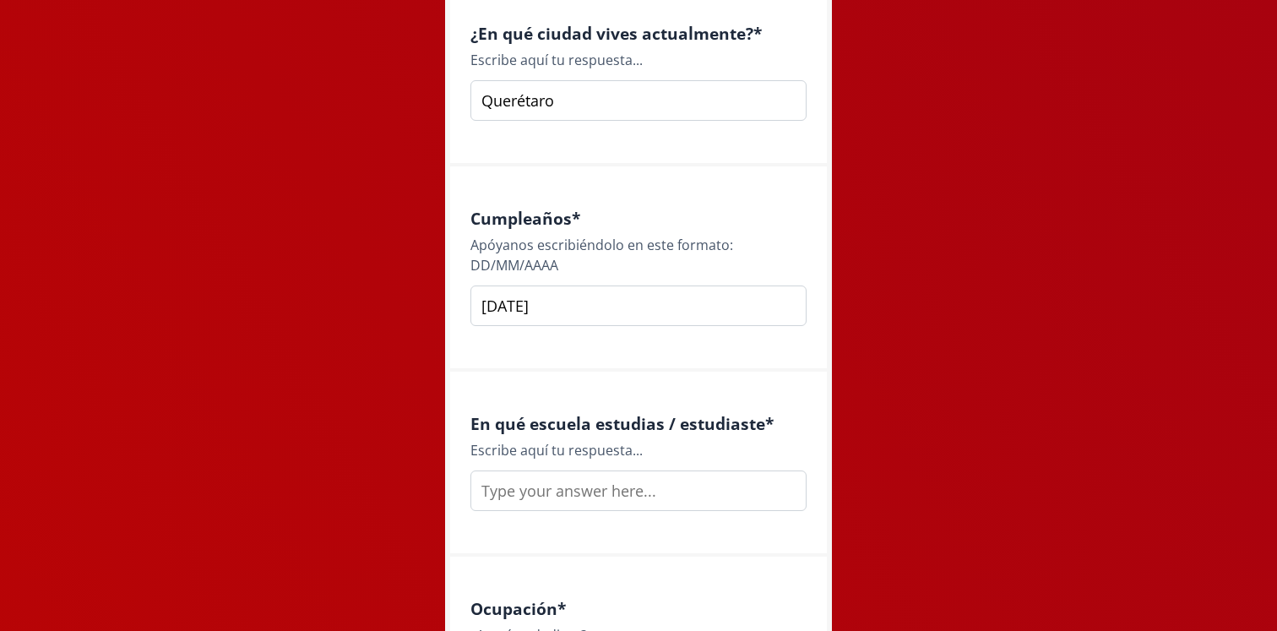
scroll to position [1817, 0]
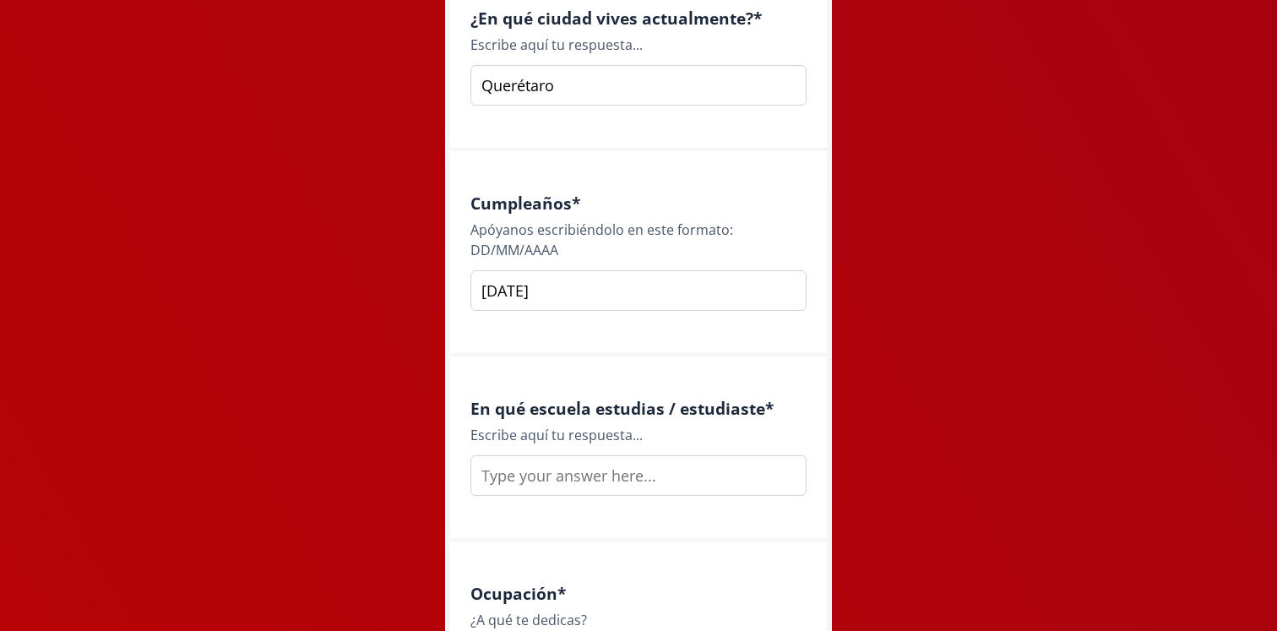
type input "[DATE]"
click at [557, 470] on input "text" at bounding box center [638, 475] width 336 height 41
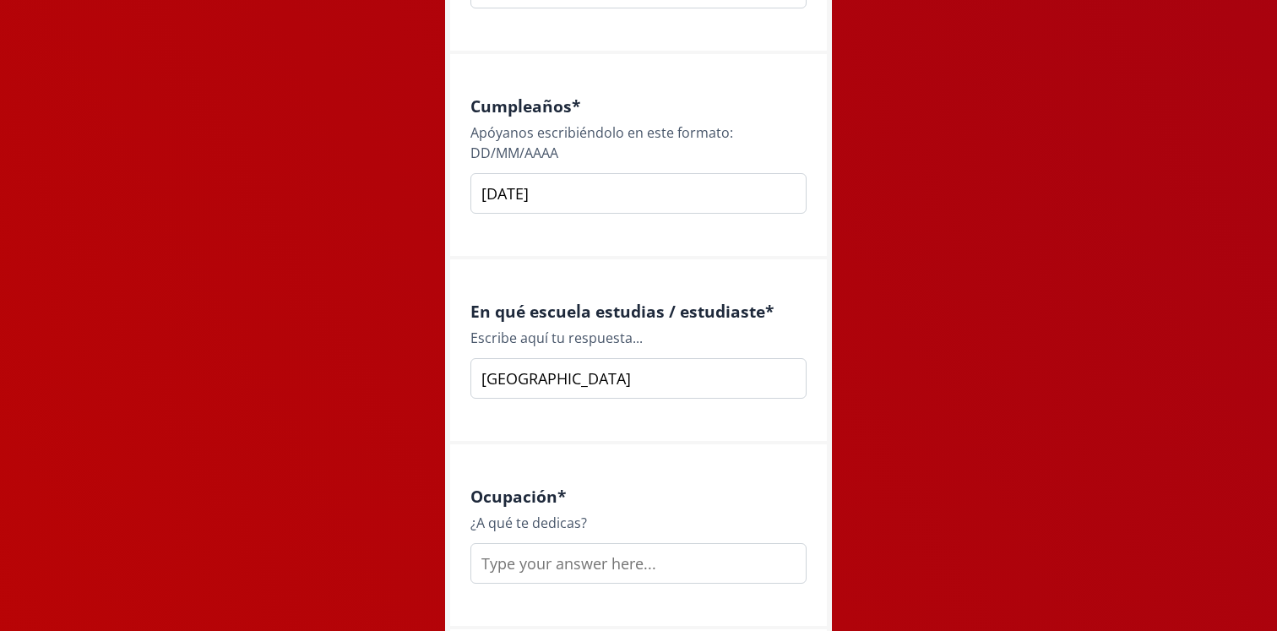
scroll to position [1922, 0]
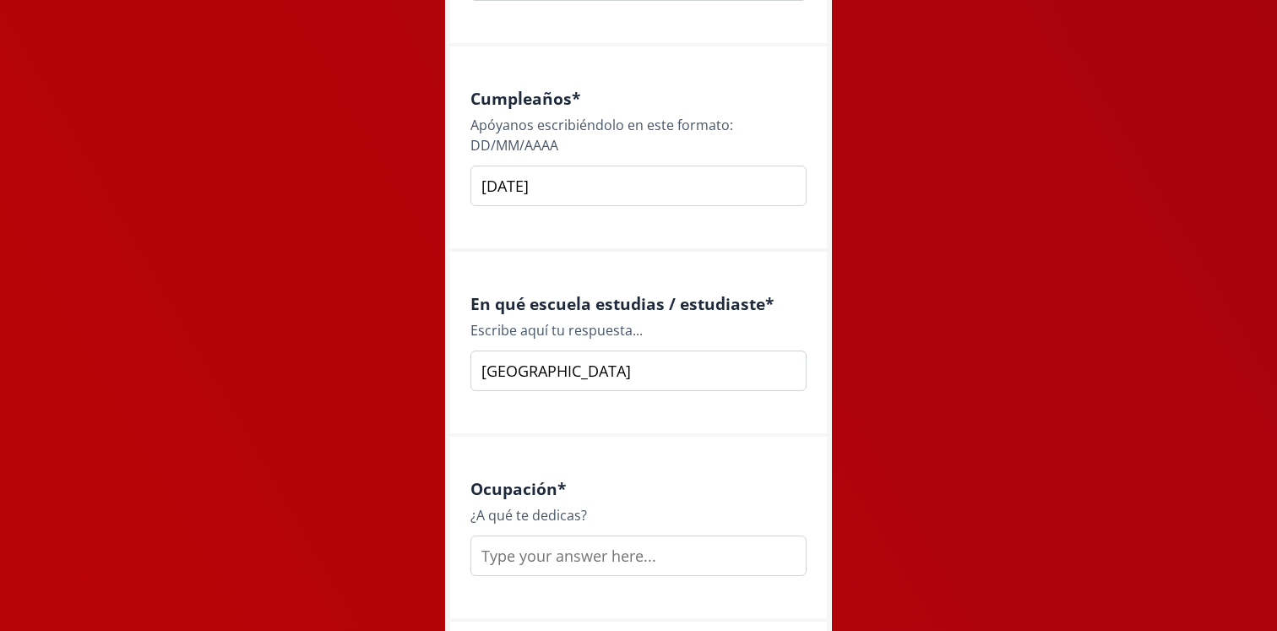
type input "[GEOGRAPHIC_DATA]"
click at [562, 554] on input "text" at bounding box center [638, 555] width 336 height 41
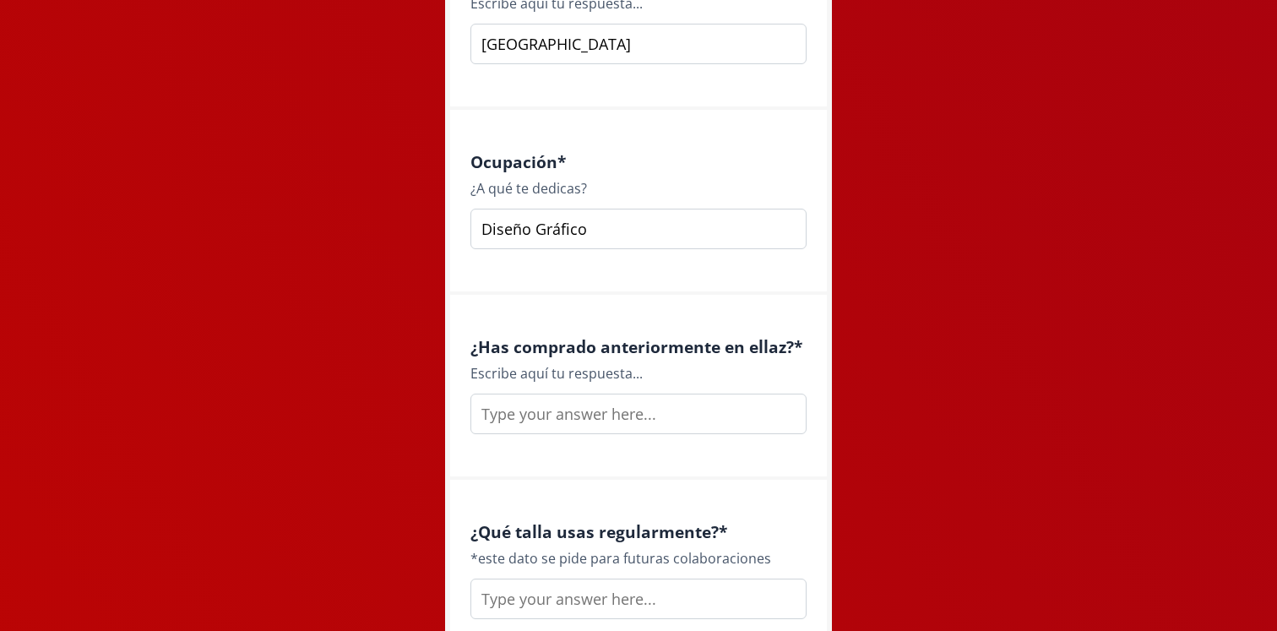
scroll to position [2261, 0]
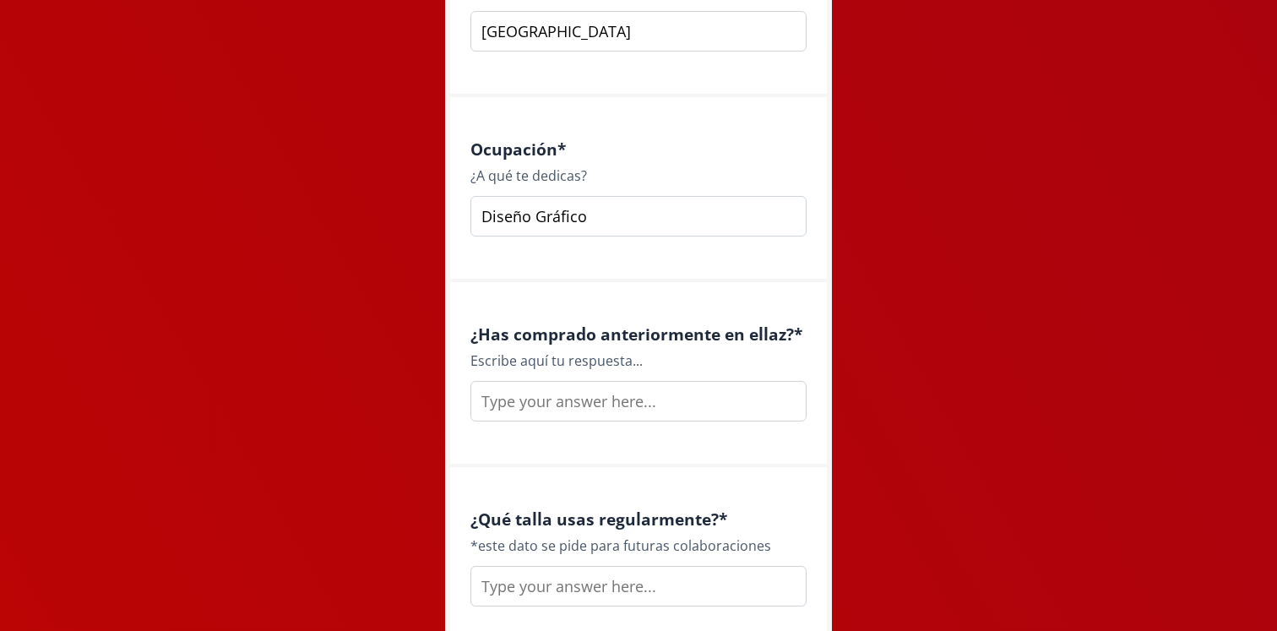
type input "Diseño Gráfico"
click at [558, 390] on input "text" at bounding box center [638, 401] width 336 height 41
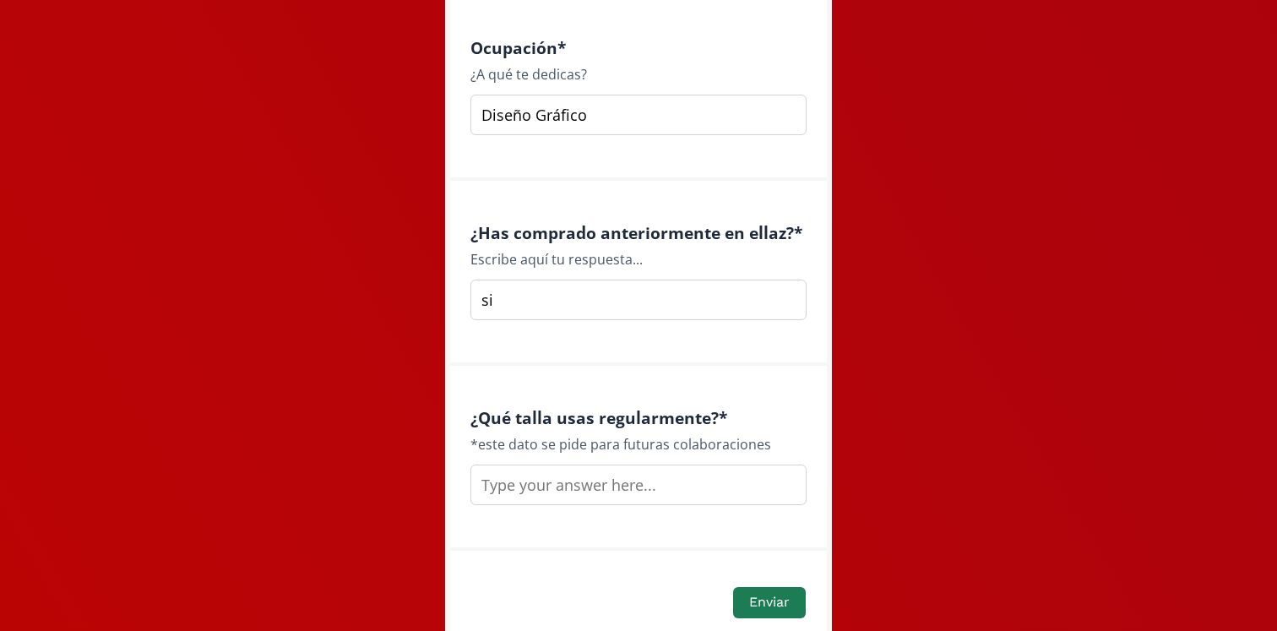
scroll to position [2381, 0]
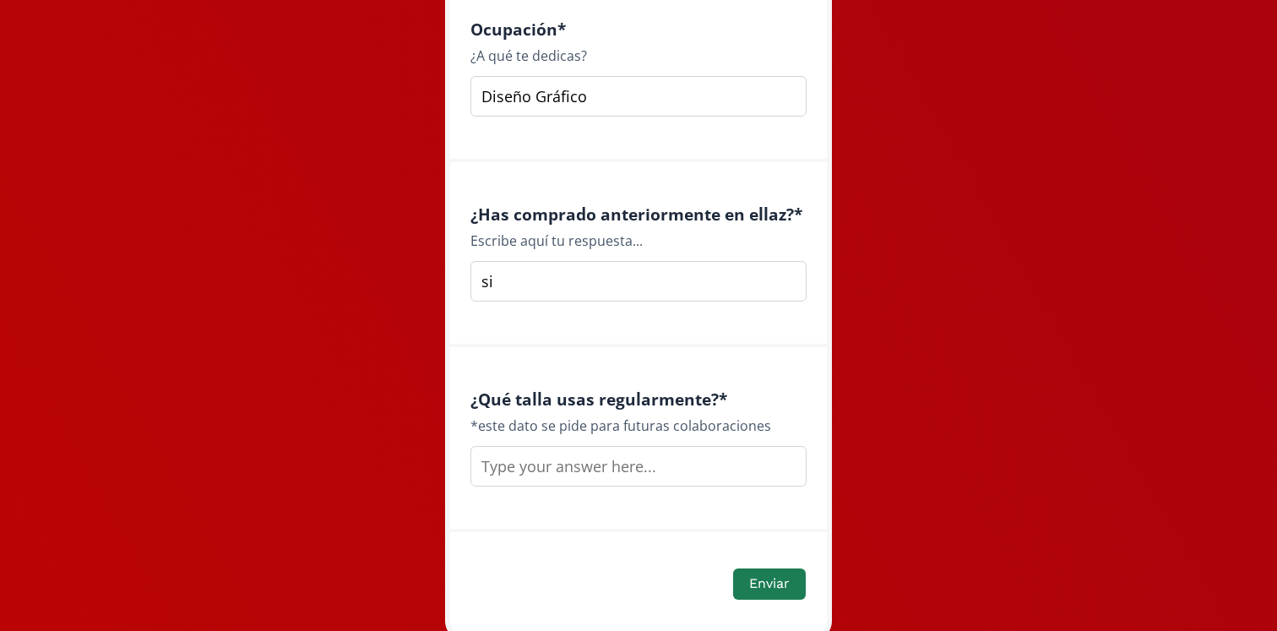
type input "si"
click at [600, 469] on input "text" at bounding box center [638, 466] width 336 height 41
type input "Mediana o Grande"
drag, startPoint x: 648, startPoint y: 476, endPoint x: 480, endPoint y: 473, distance: 168.1
click at [479, 473] on input "Mediana o Grande" at bounding box center [638, 466] width 336 height 41
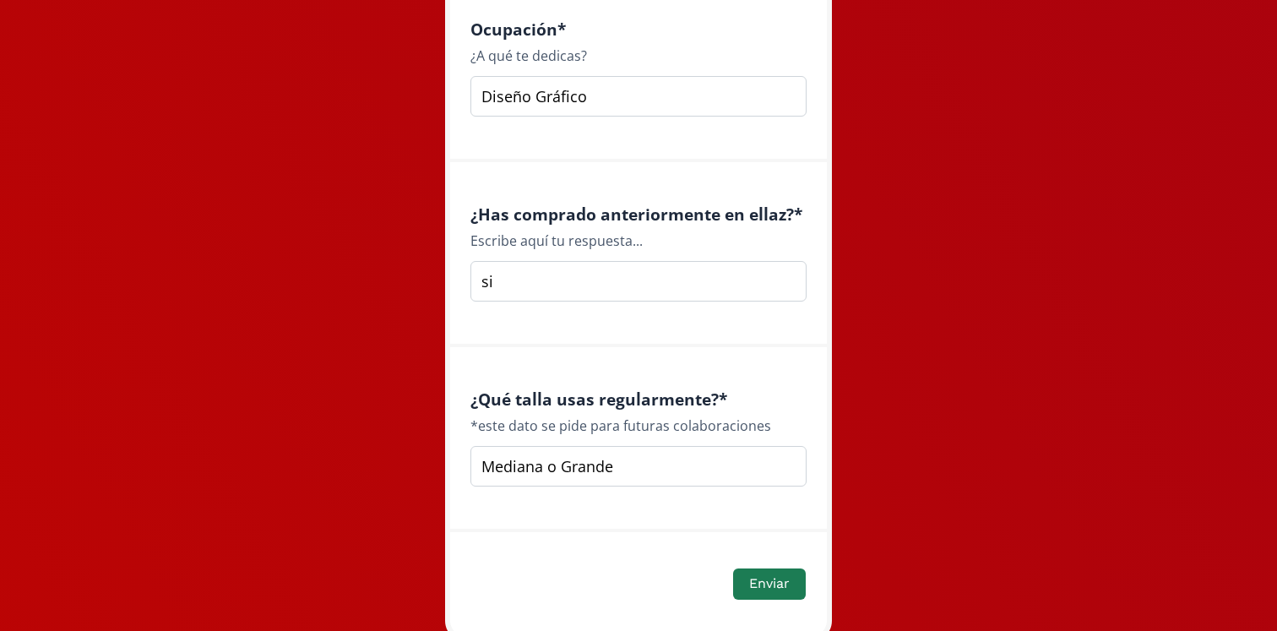
click at [480, 473] on input "Mediana o Grande" at bounding box center [638, 466] width 336 height 41
drag, startPoint x: 480, startPoint y: 464, endPoint x: 660, endPoint y: 464, distance: 180.7
click at [660, 464] on input "Mediana o Grande" at bounding box center [638, 466] width 336 height 41
click at [586, 295] on input "si" at bounding box center [638, 281] width 336 height 41
type input "si"
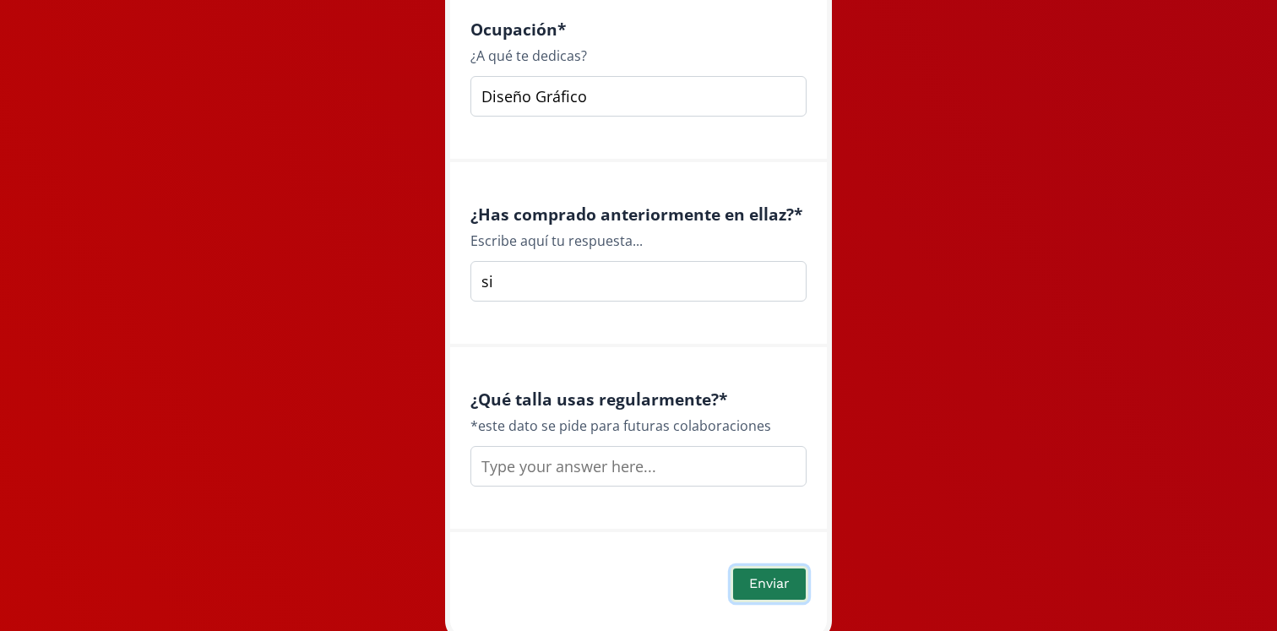
click at [749, 589] on button "Enviar" at bounding box center [769, 584] width 78 height 36
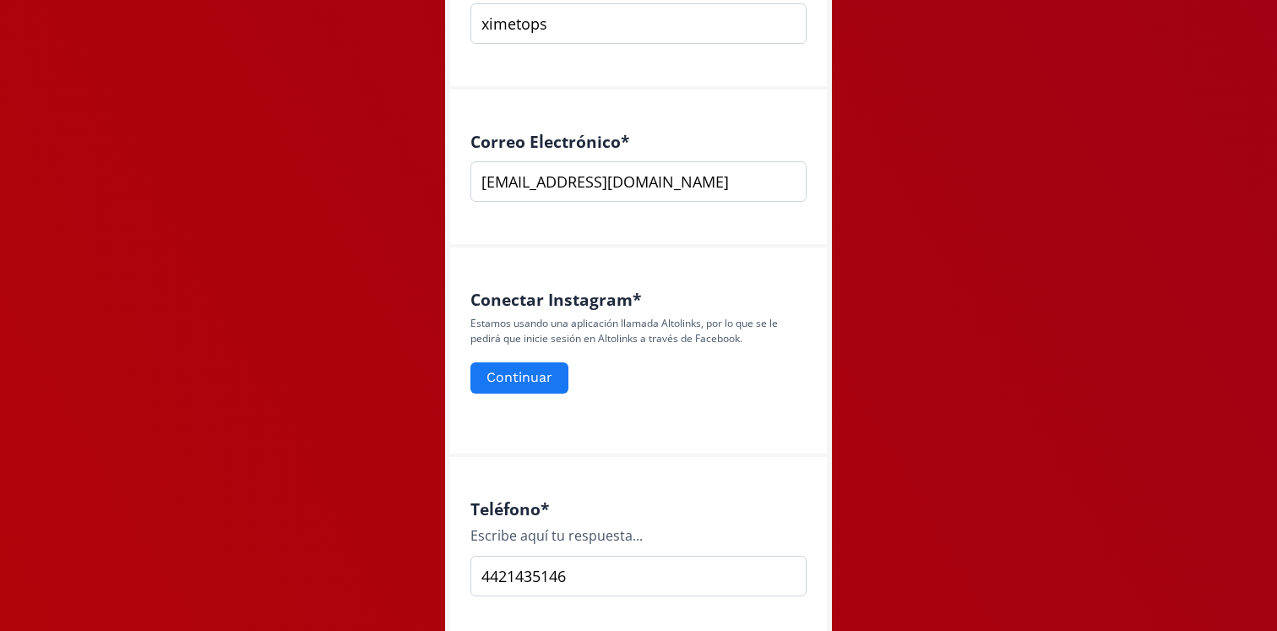
scroll to position [569, 0]
click at [540, 381] on button "Continuar" at bounding box center [519, 376] width 103 height 36
